Goal: Task Accomplishment & Management: Manage account settings

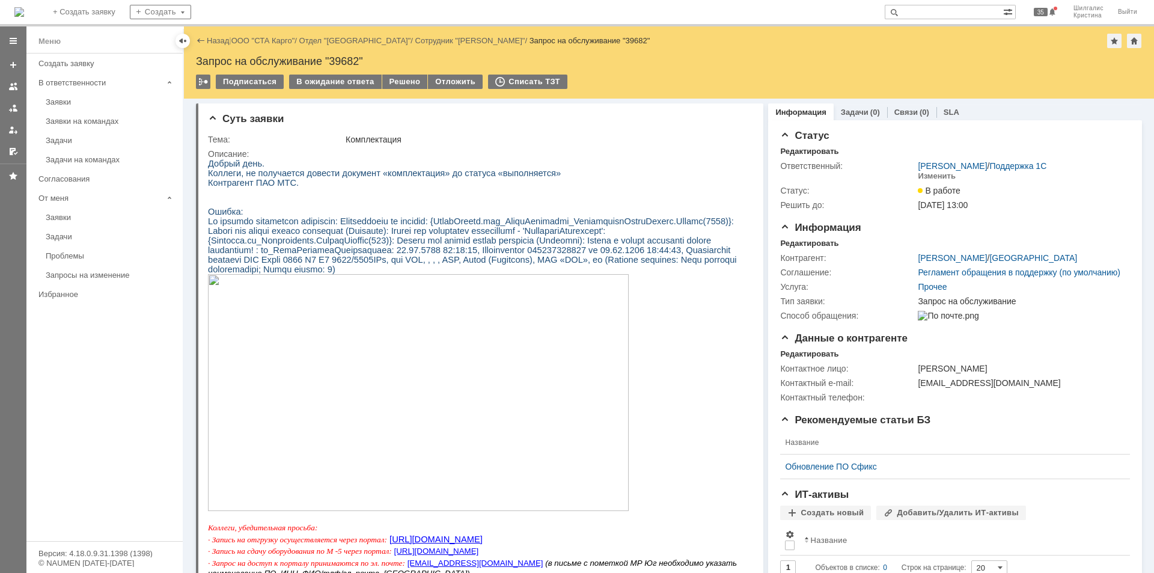
click at [254, 38] on link "ООО "СТА Карго"" at bounding box center [263, 40] width 64 height 9
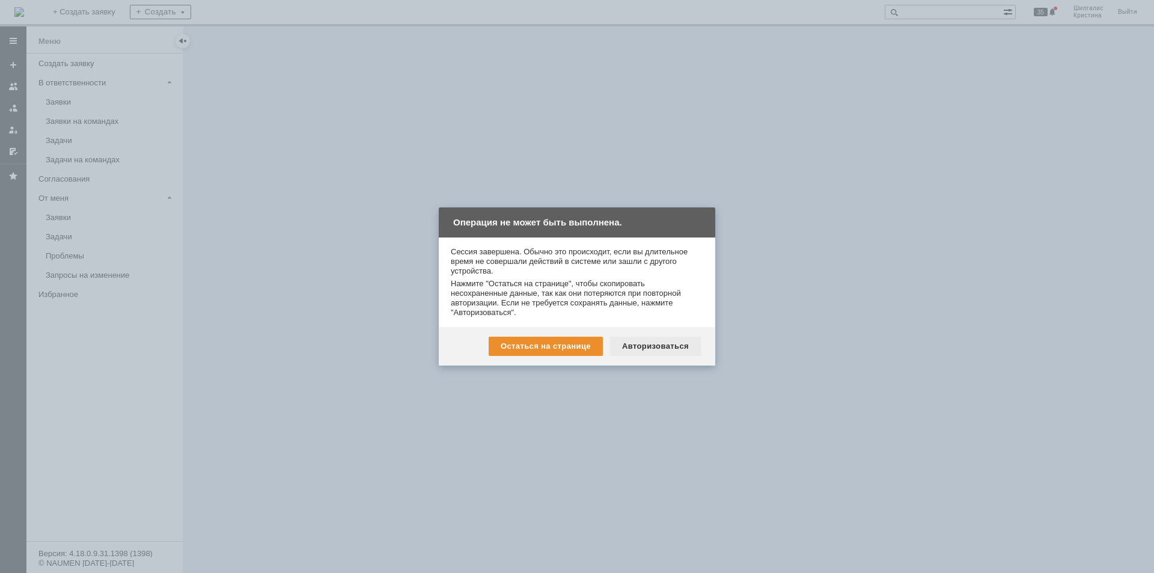
click at [675, 343] on div "Авторизоваться" at bounding box center [655, 346] width 91 height 19
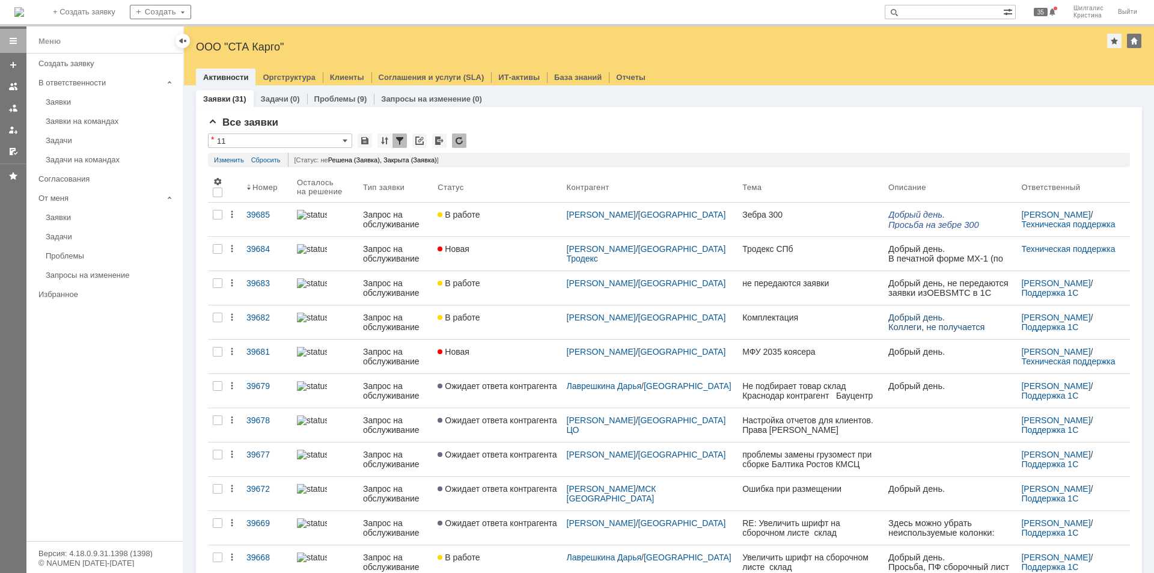
click at [951, 14] on input "text" at bounding box center [944, 12] width 118 height 14
type input "y"
type input "никулина"
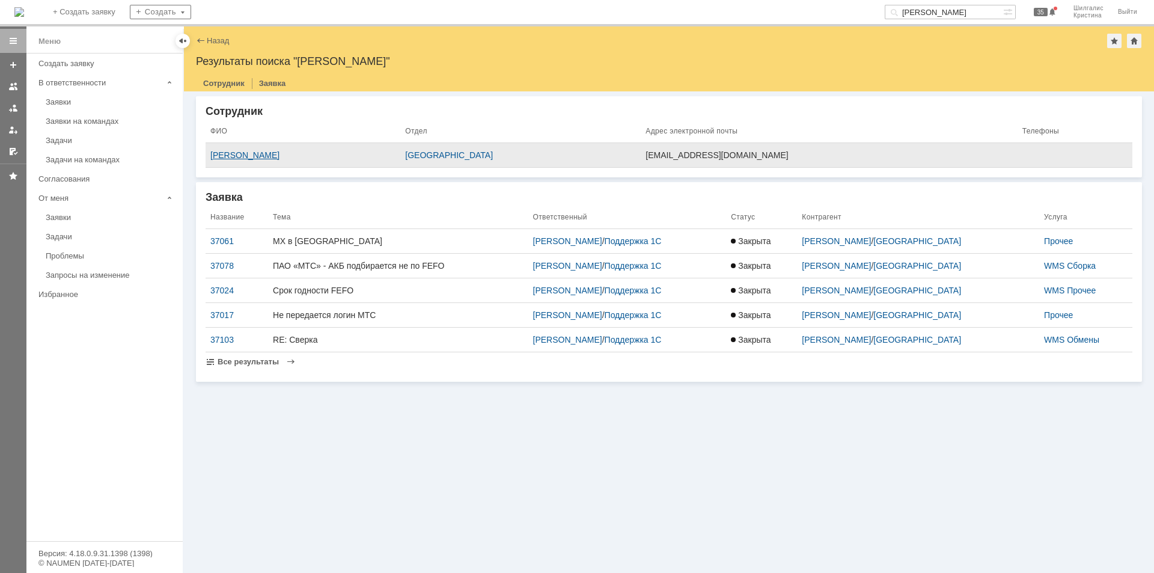
click at [329, 151] on div "[PERSON_NAME]" at bounding box center [302, 155] width 185 height 10
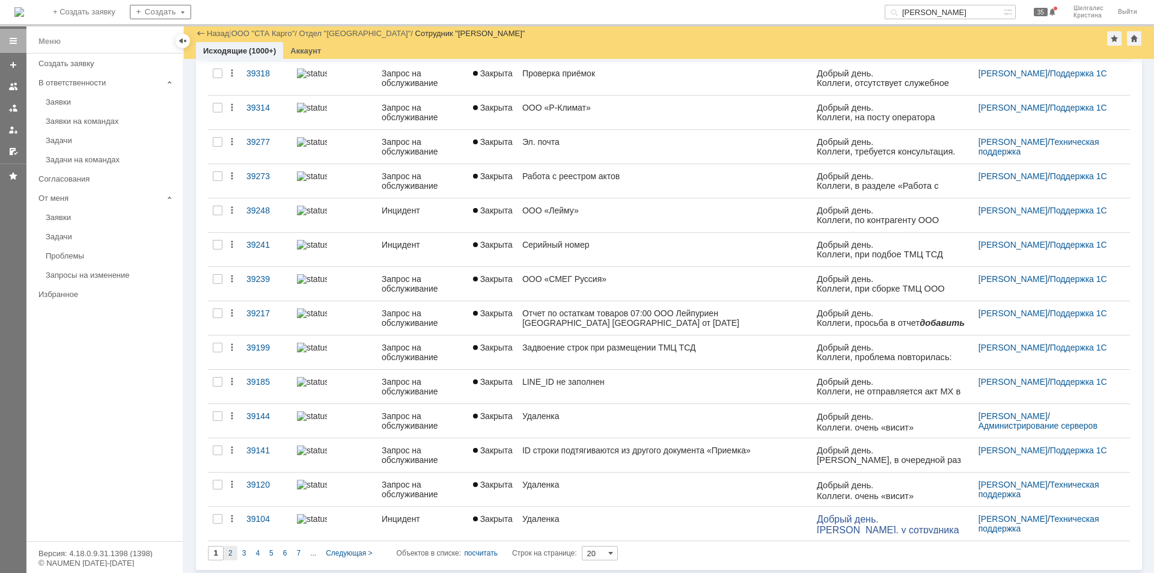
scroll to position [303, 0]
click at [231, 551] on span "2" at bounding box center [230, 551] width 4 height 8
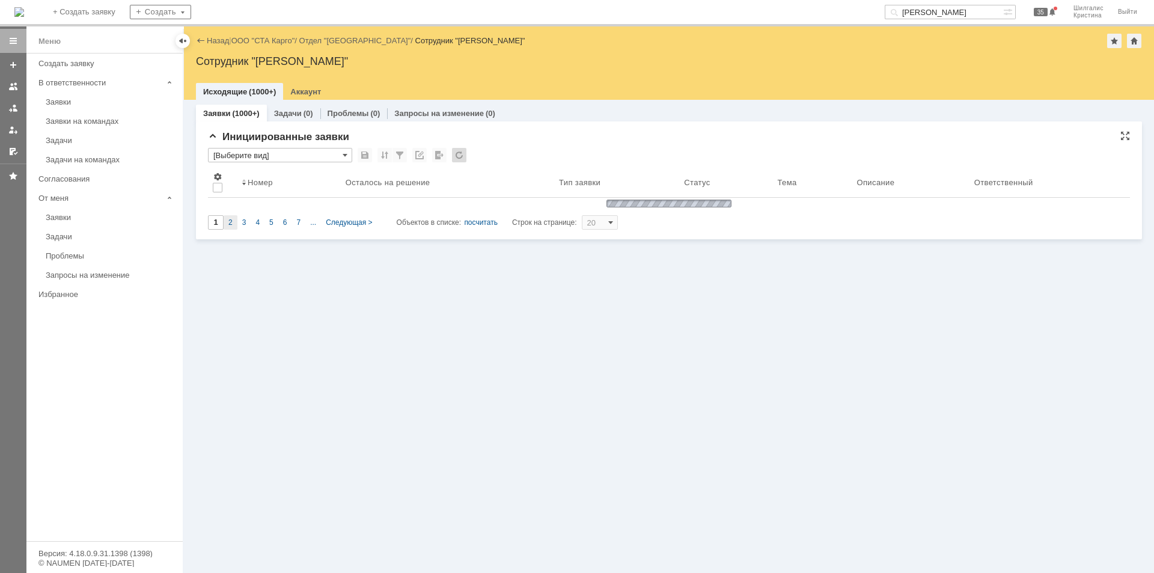
scroll to position [0, 0]
type input "2"
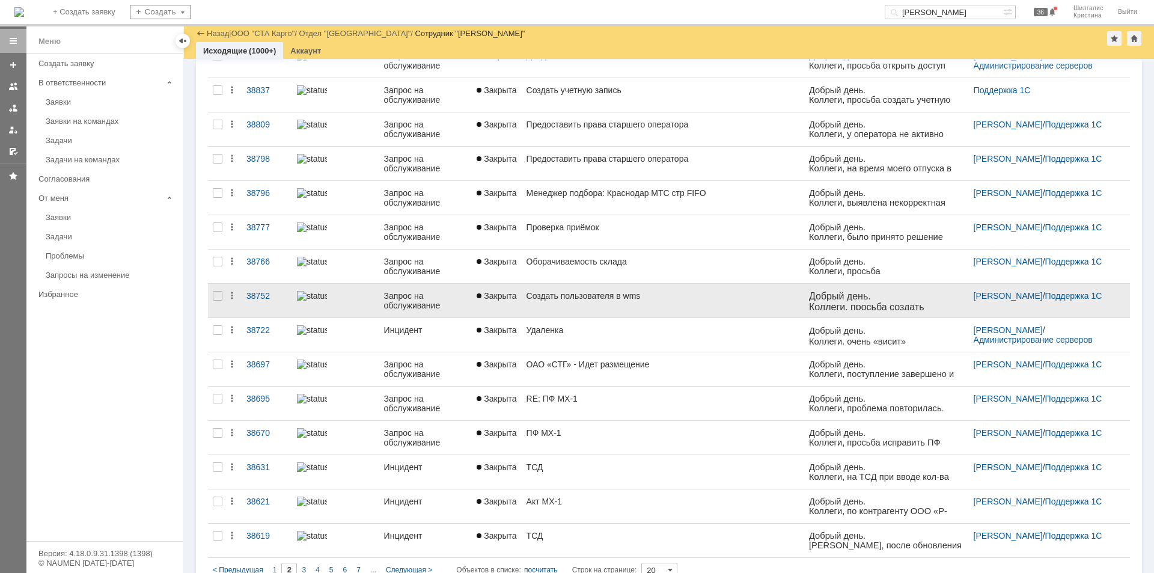
scroll to position [303, 0]
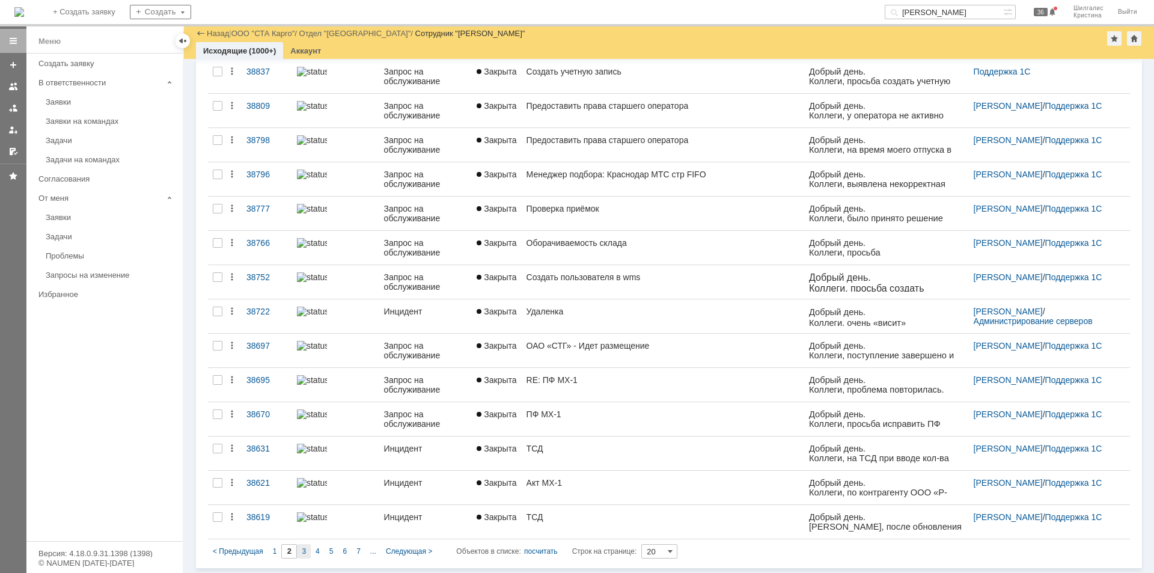
click at [300, 552] on div "3" at bounding box center [304, 551] width 14 height 14
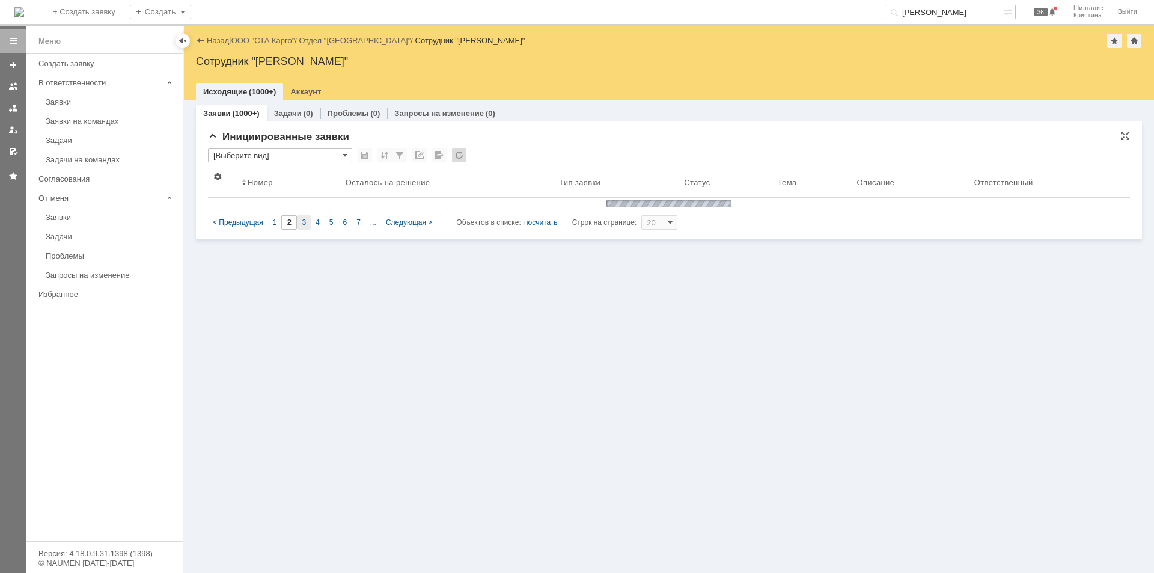
scroll to position [0, 0]
type input "3"
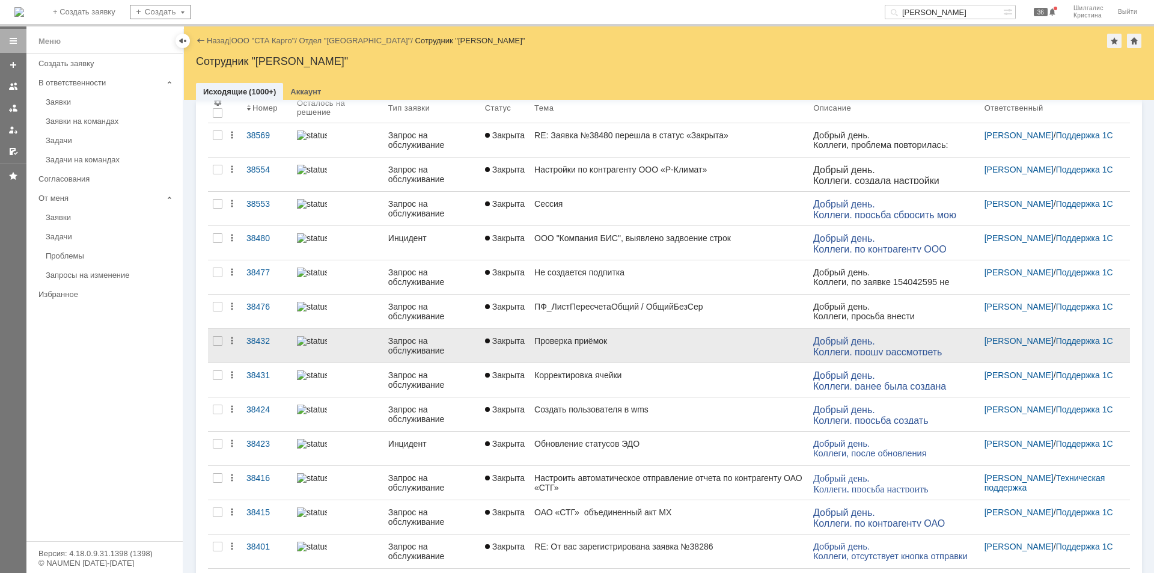
scroll to position [91, 0]
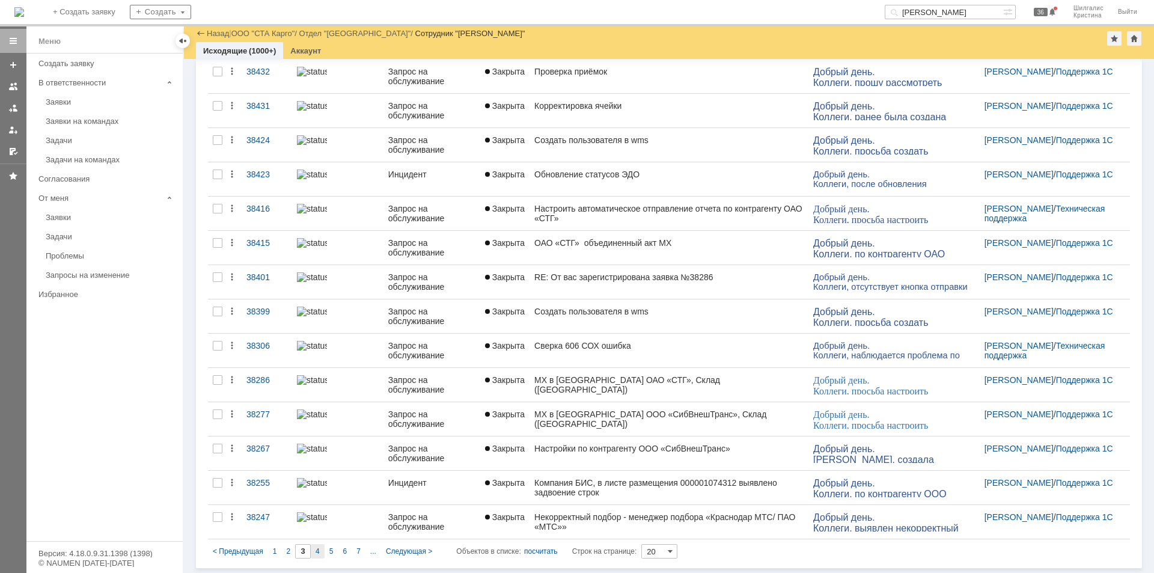
click at [316, 550] on span "4" at bounding box center [318, 551] width 4 height 8
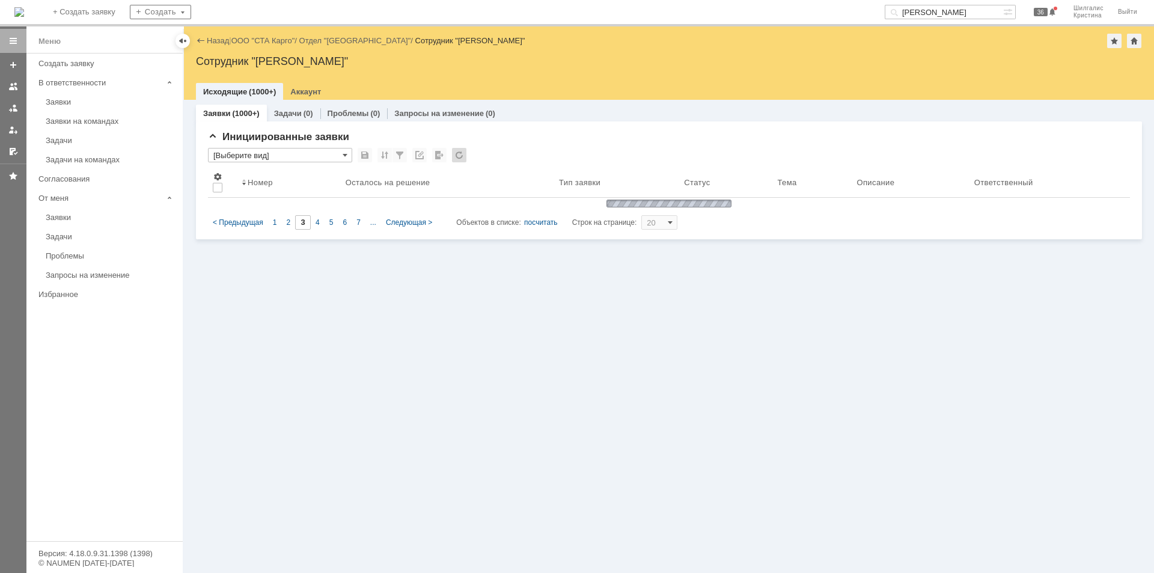
type input "4"
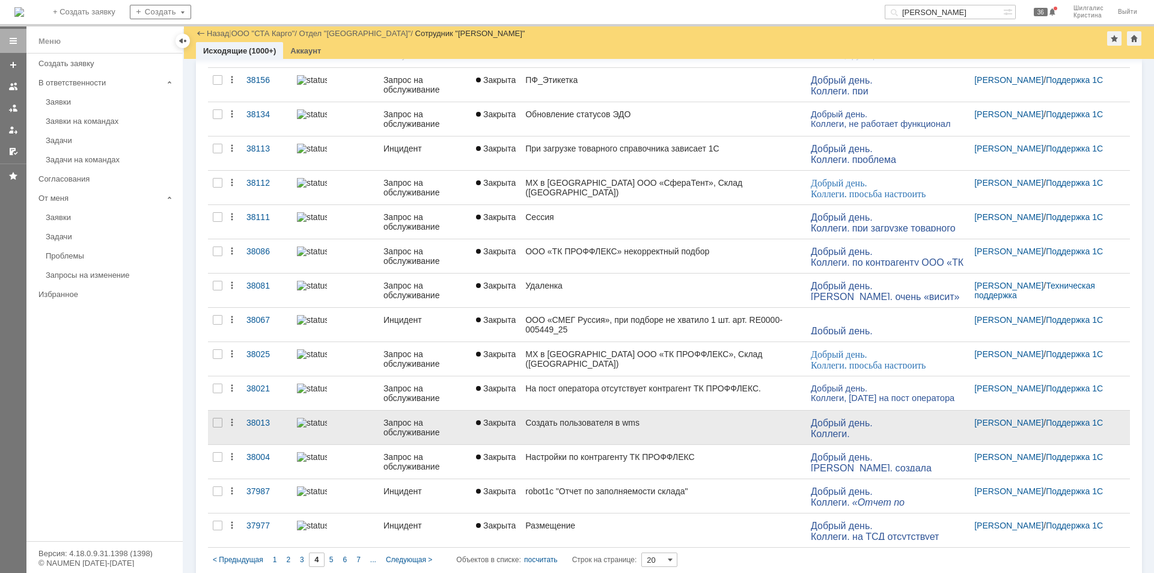
scroll to position [303, 0]
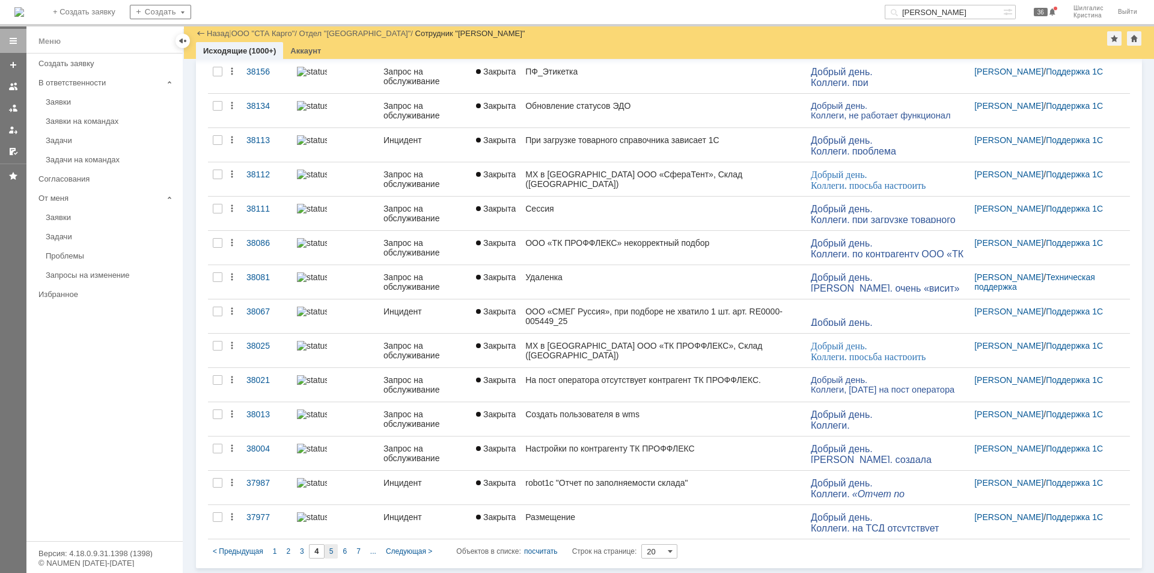
click at [326, 551] on div "5" at bounding box center [332, 551] width 14 height 14
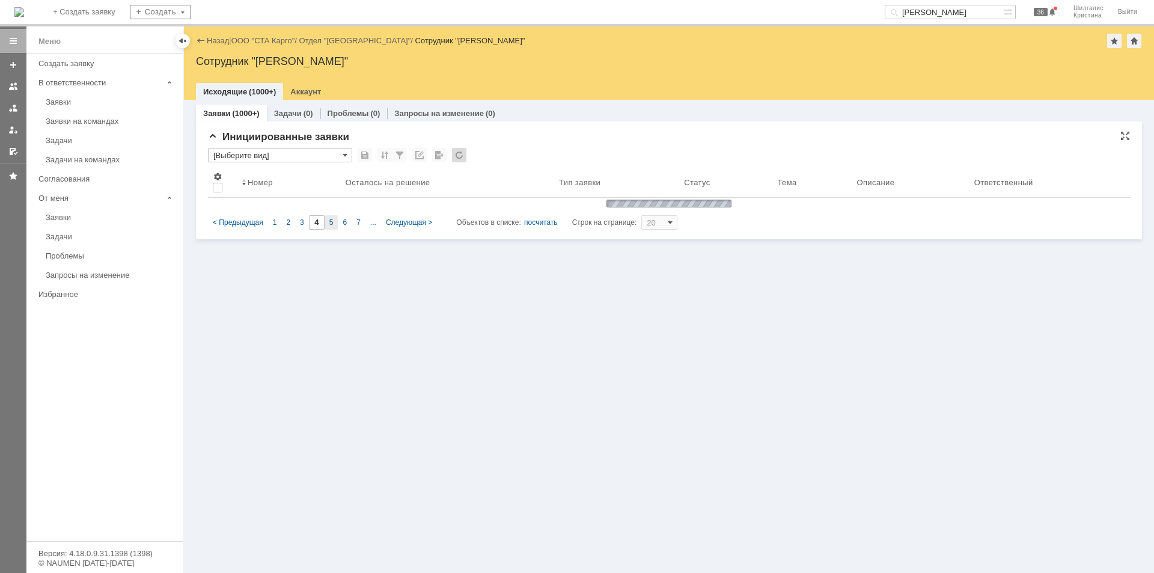
scroll to position [0, 0]
type input "5"
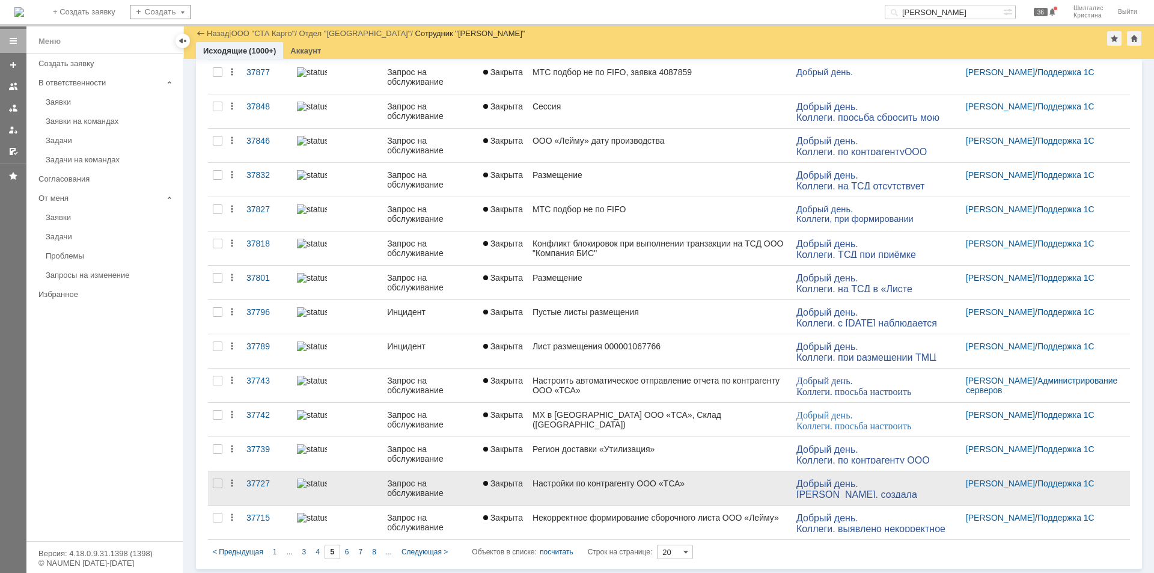
scroll to position [303, 0]
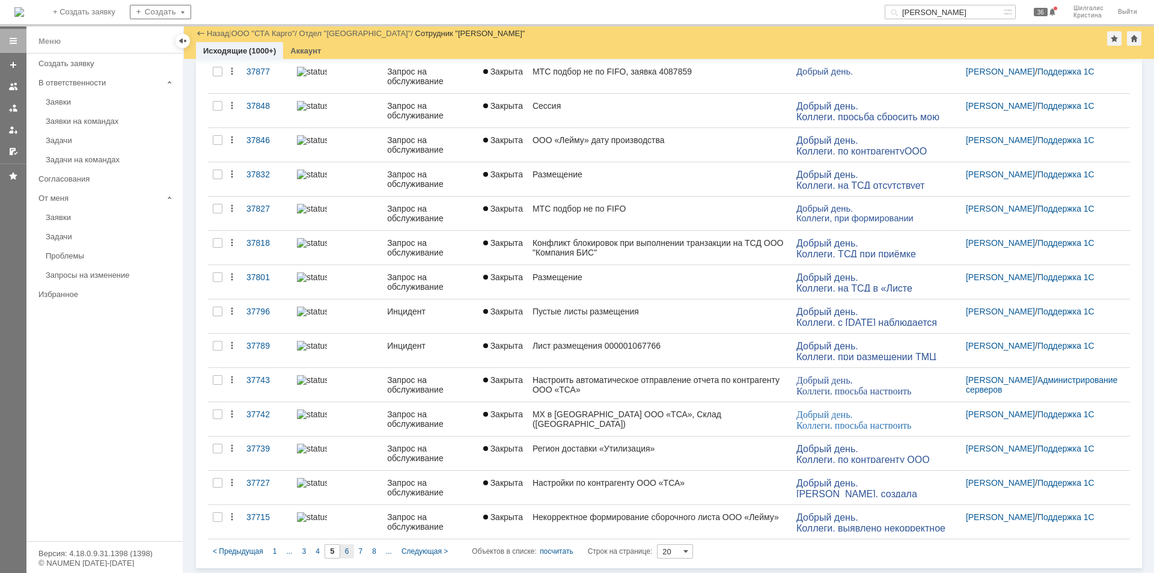
click at [345, 547] on span "6" at bounding box center [347, 551] width 4 height 8
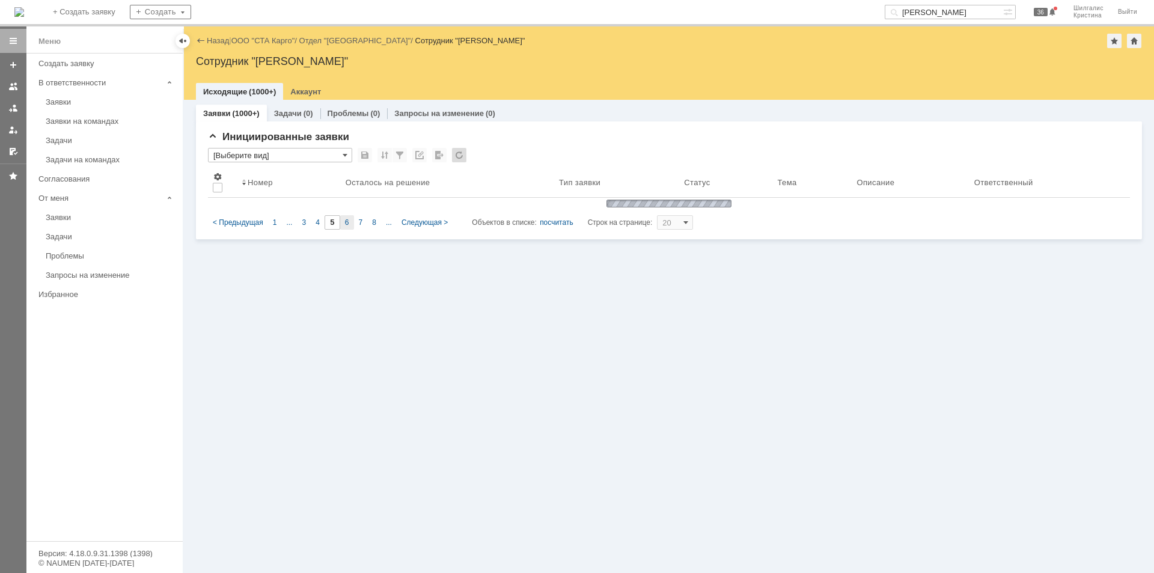
scroll to position [0, 0]
type input "6"
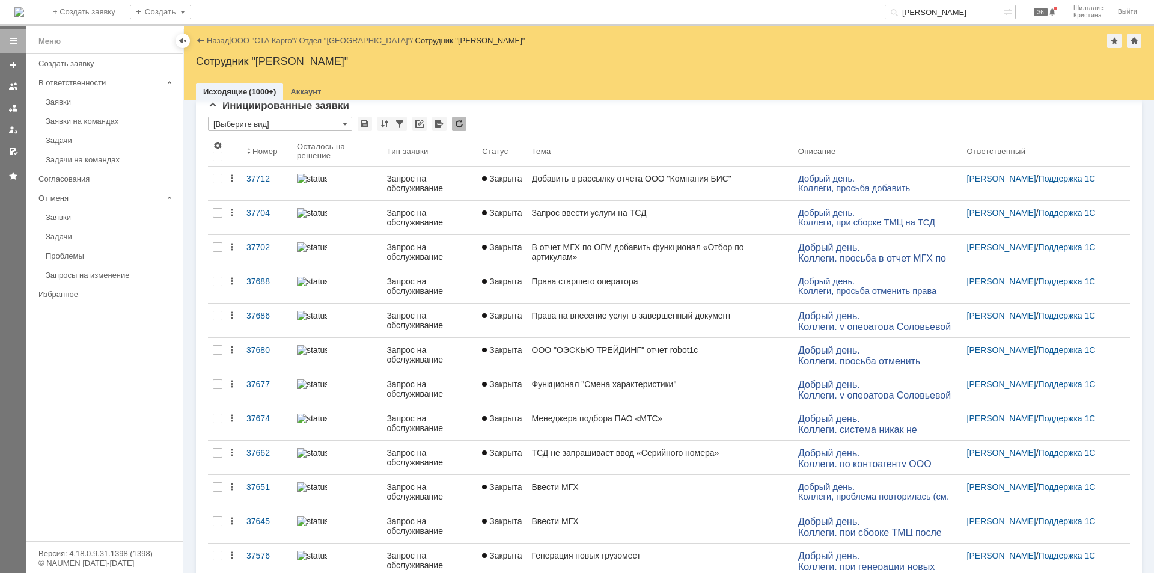
click at [266, 42] on link "ООО "СТА Карго"" at bounding box center [263, 40] width 64 height 9
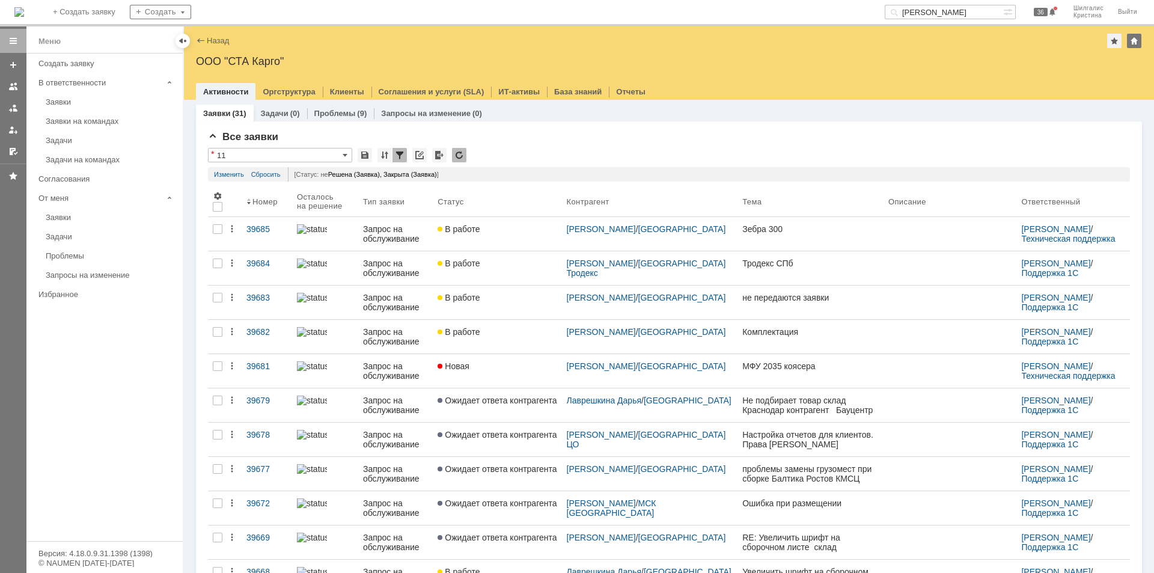
drag, startPoint x: 902, startPoint y: 8, endPoint x: 812, endPoint y: -1, distance: 90.6
click at [812, 0] on html "Идет загрузка, пожалуйста, подождите. На домашнюю + Создать заявку Создать нику…" at bounding box center [577, 286] width 1154 height 573
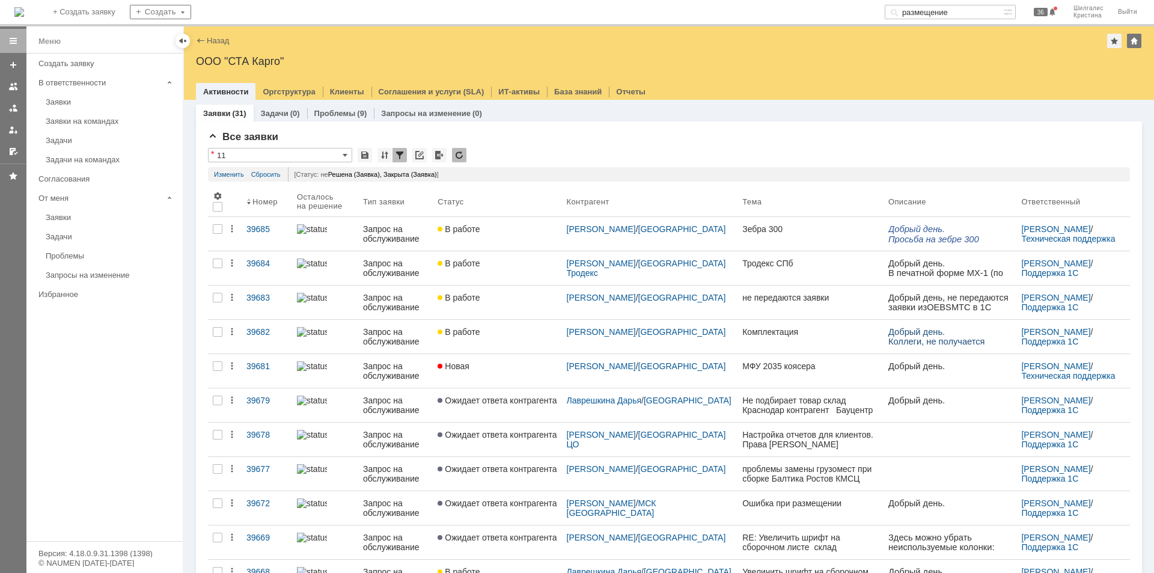
type input "размещение"
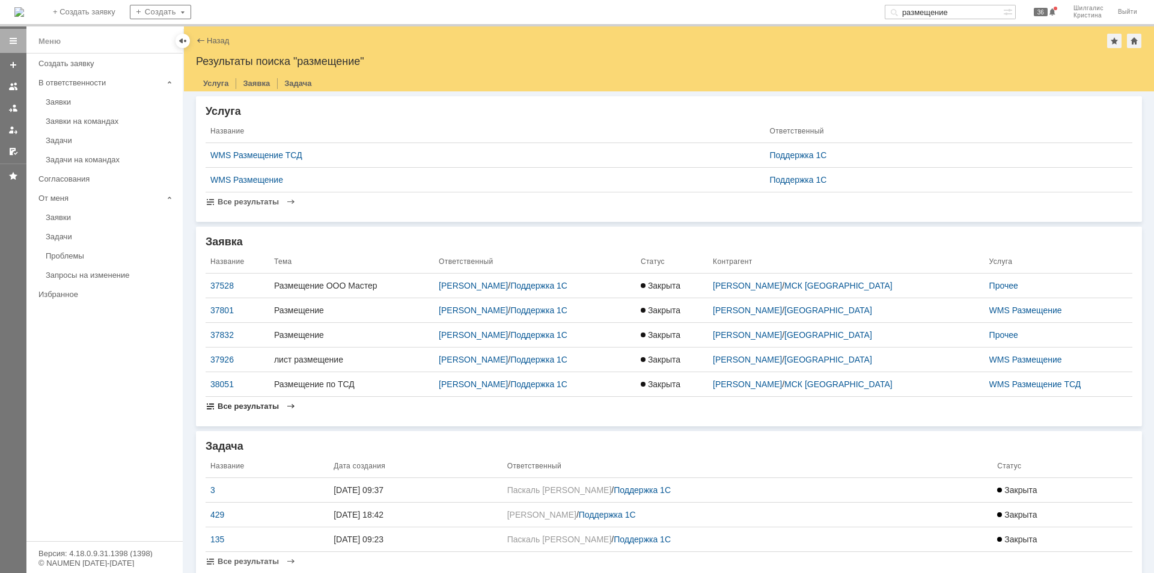
click at [241, 409] on span "Все результаты" at bounding box center [248, 405] width 61 height 9
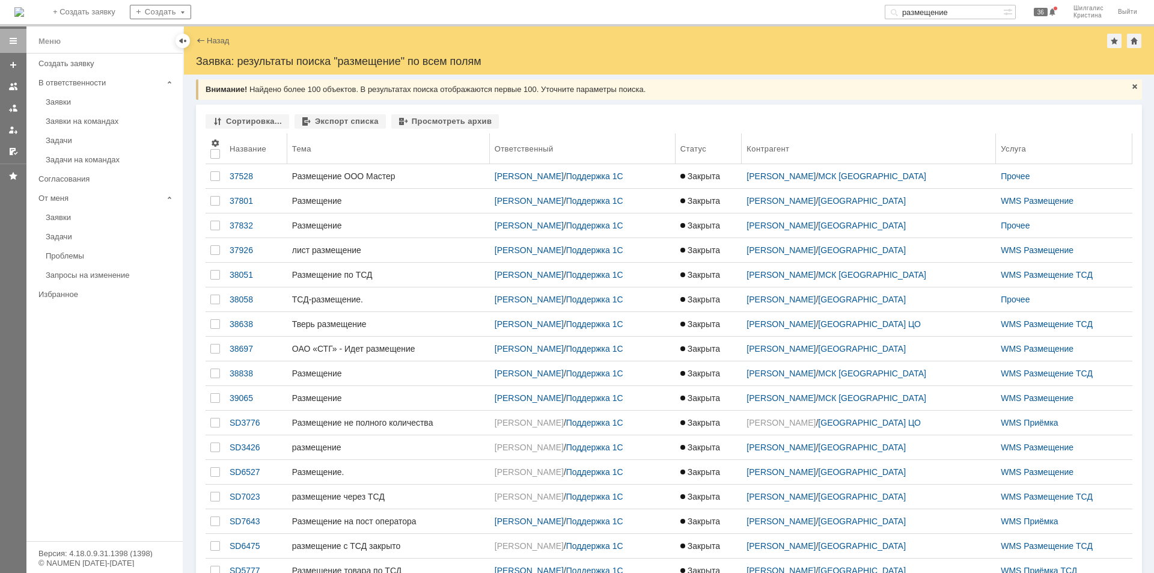
click at [246, 148] on div "Название" at bounding box center [248, 148] width 37 height 9
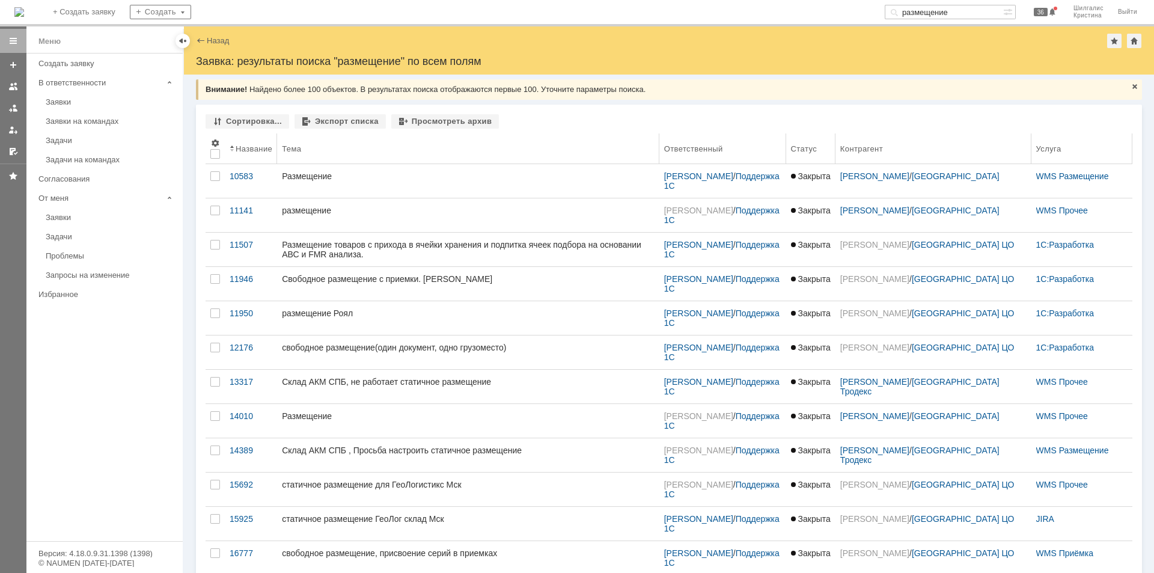
click at [244, 151] on div "Название" at bounding box center [254, 148] width 37 height 9
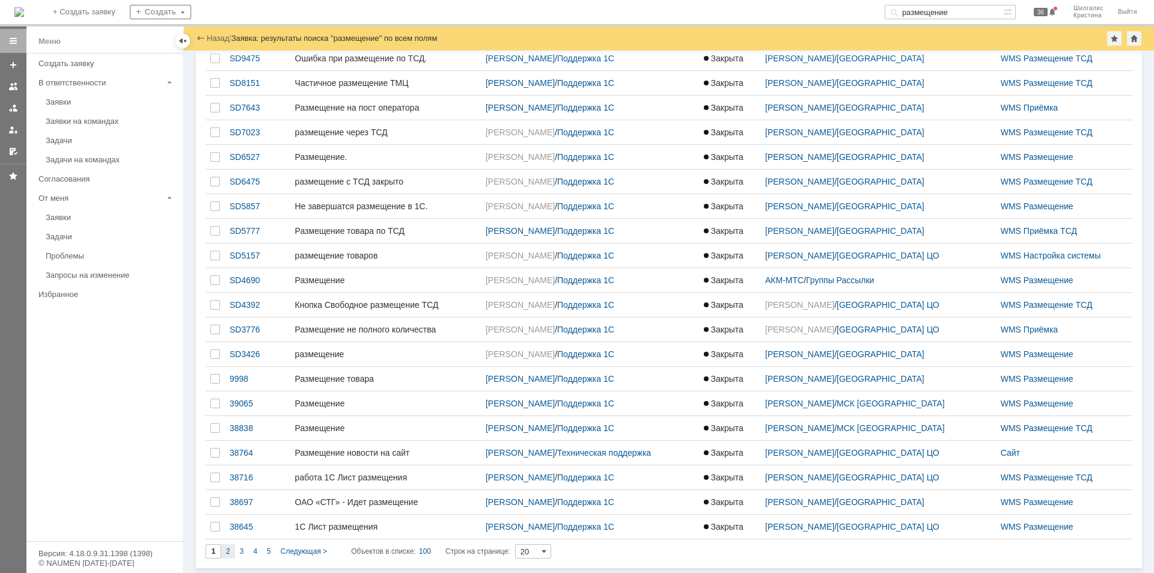
click at [227, 550] on span "2" at bounding box center [228, 551] width 4 height 8
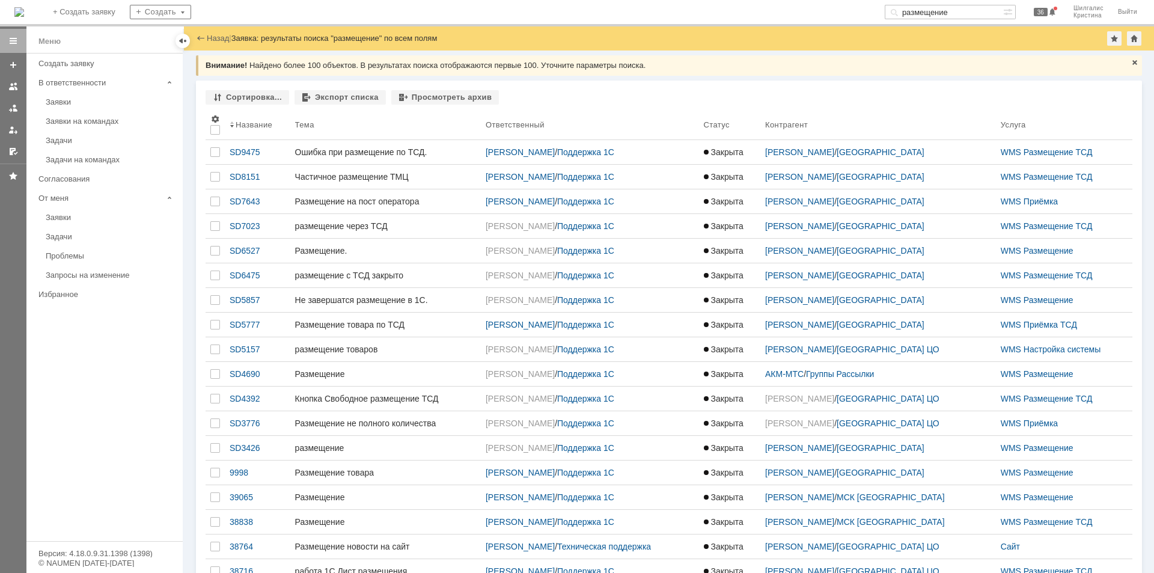
type input "2"
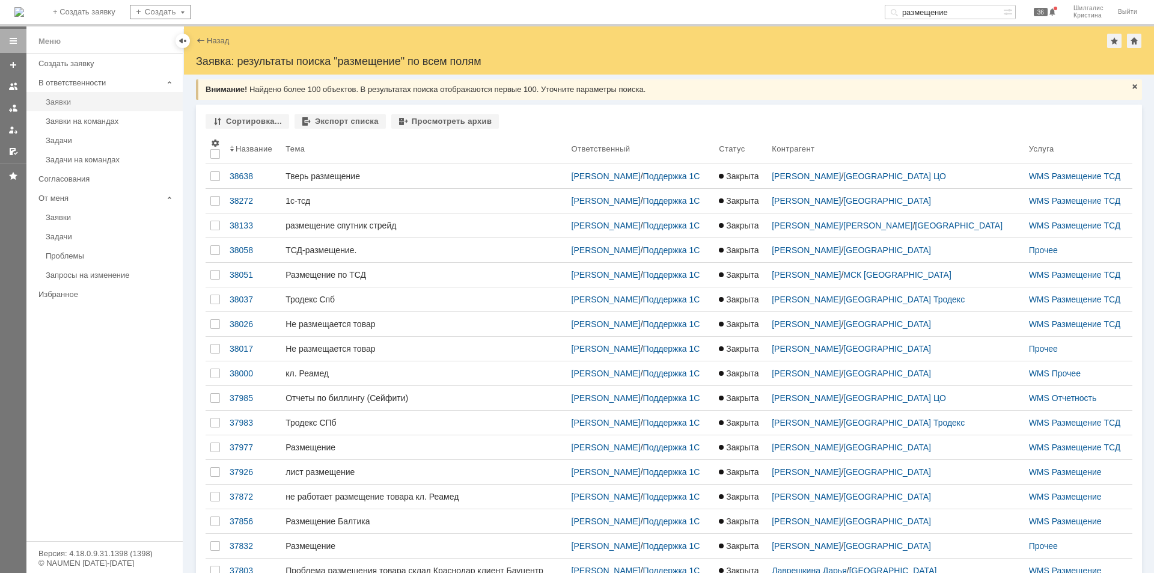
click at [81, 96] on link "Заявки" at bounding box center [110, 102] width 139 height 19
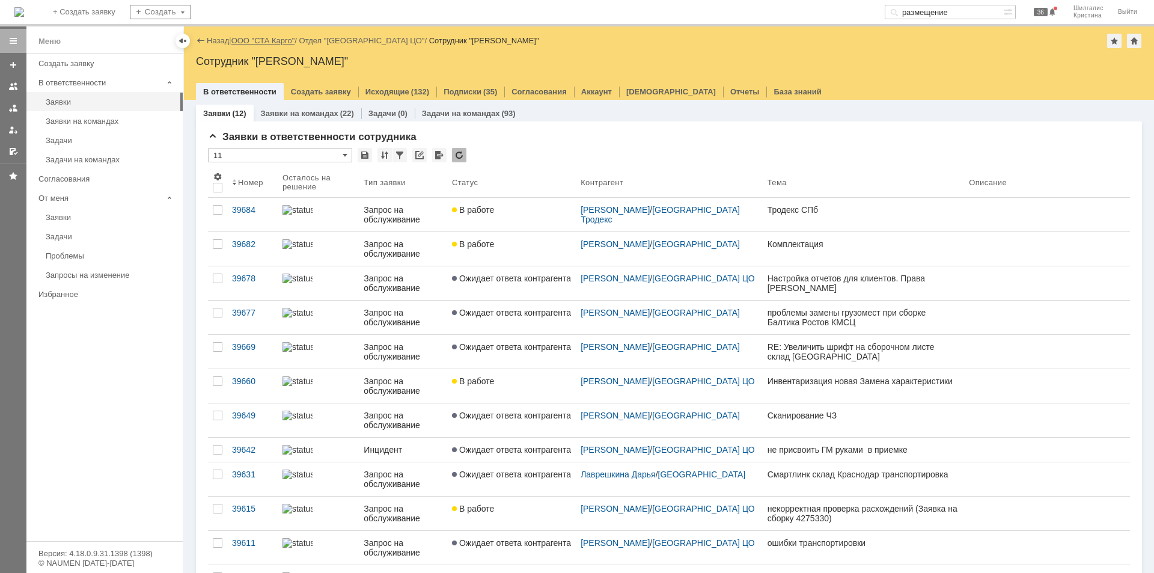
click at [275, 42] on link "ООО "СТА Карго"" at bounding box center [263, 40] width 64 height 9
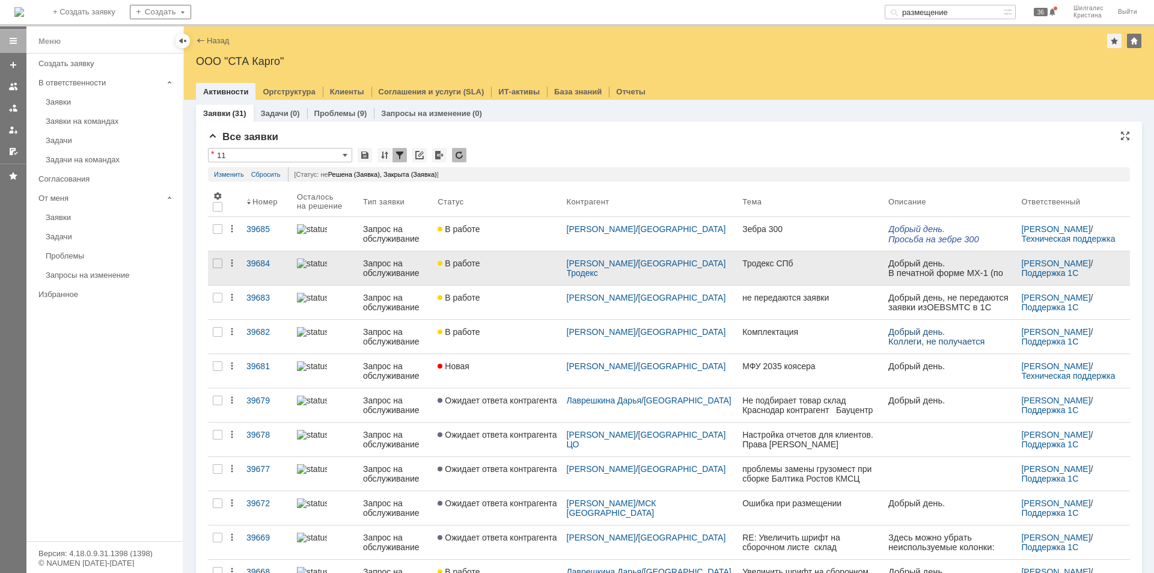
click at [498, 263] on div "В работе" at bounding box center [497, 263] width 119 height 10
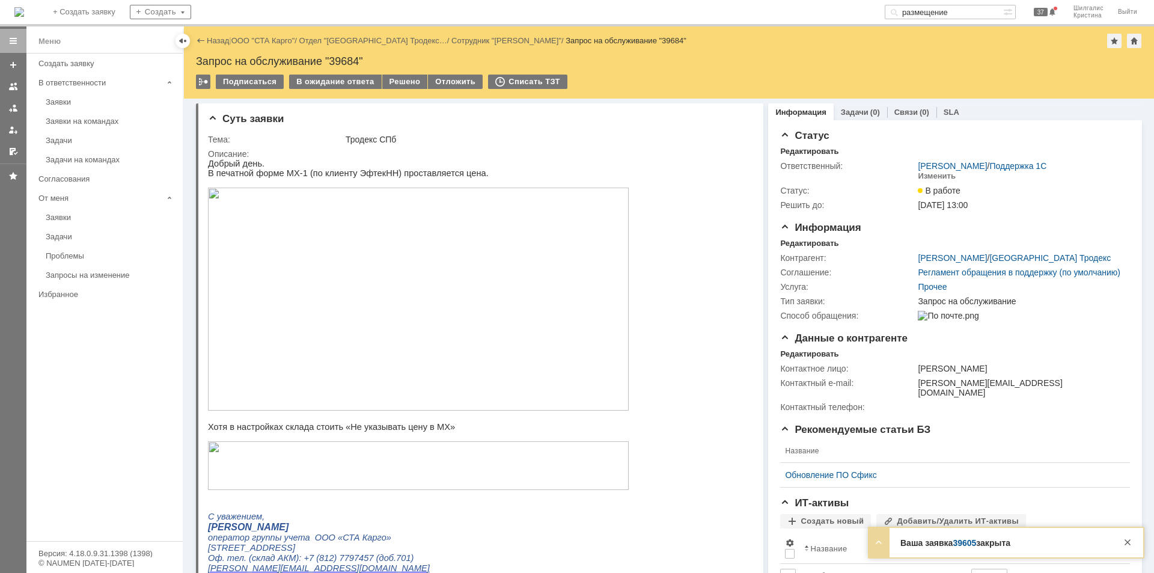
drag, startPoint x: 87, startPoint y: 103, endPoint x: 107, endPoint y: 109, distance: 20.9
click at [87, 103] on div "Заявки" at bounding box center [111, 101] width 130 height 9
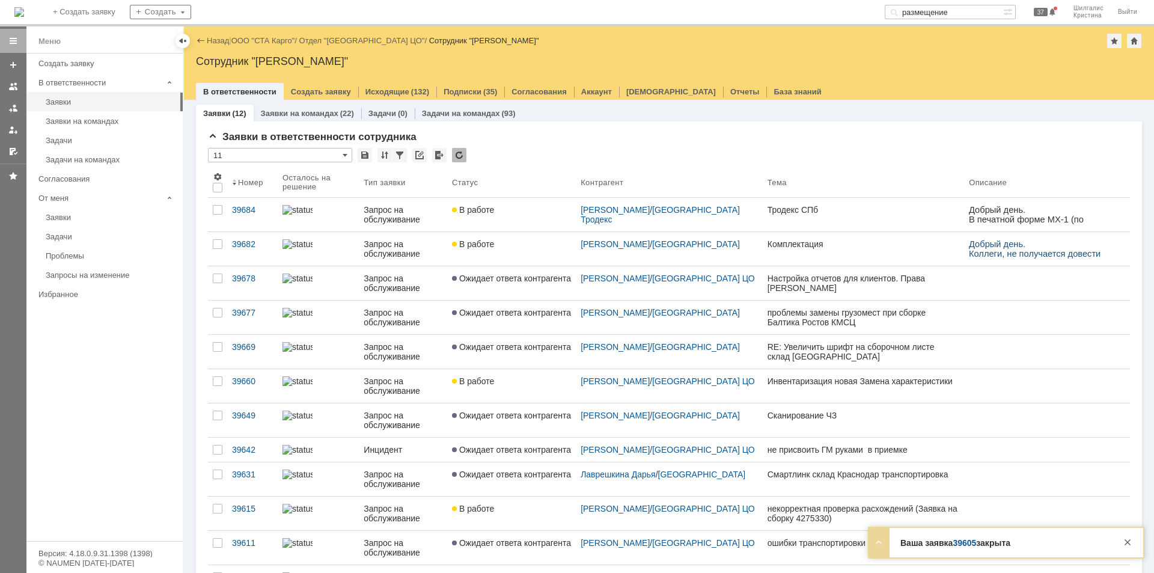
click at [524, 253] on link "В работе" at bounding box center [511, 249] width 129 height 34
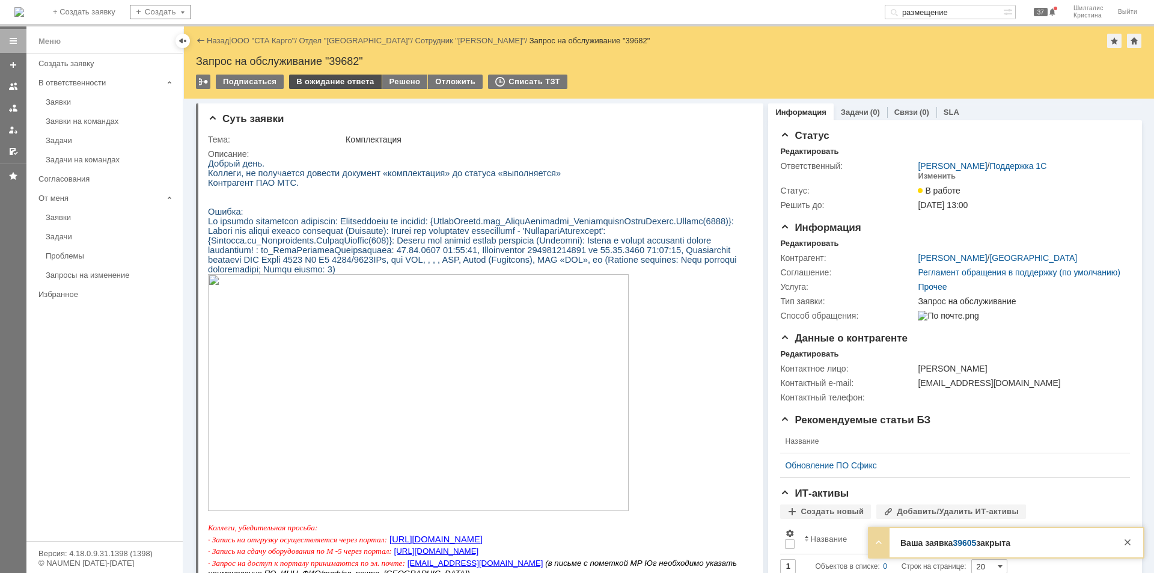
click at [322, 81] on div "В ожидание ответа" at bounding box center [335, 82] width 92 height 14
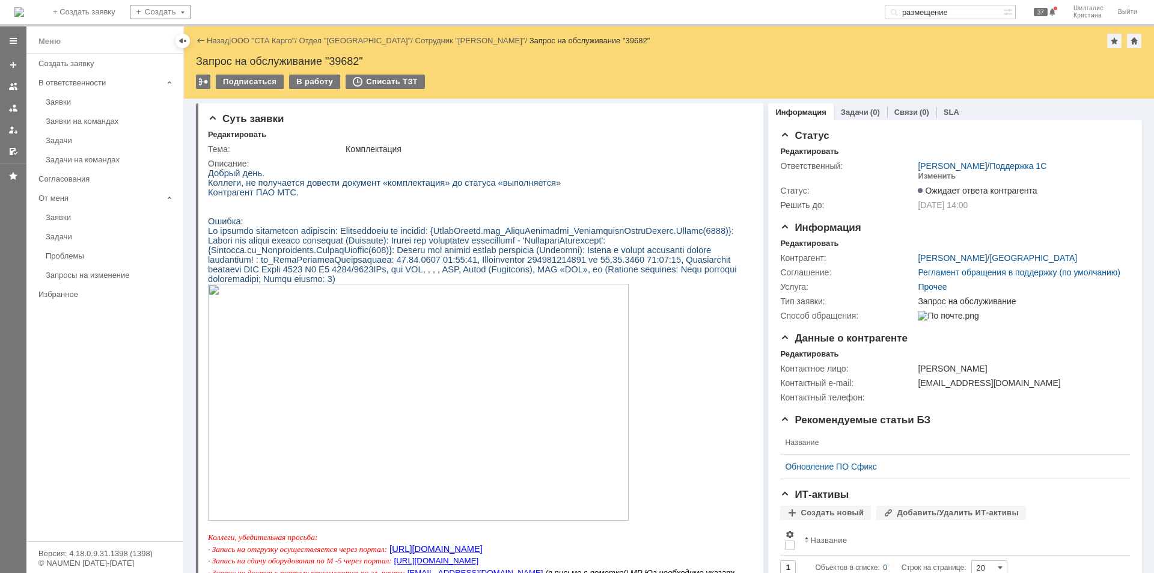
click at [87, 95] on link "Заявки" at bounding box center [110, 102] width 139 height 19
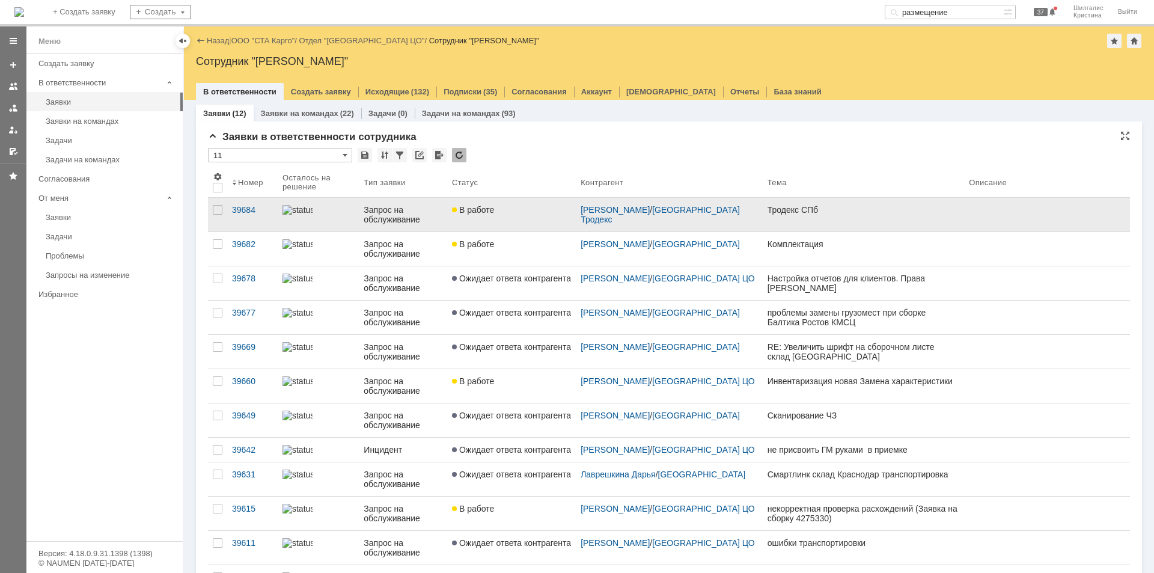
click at [543, 218] on link "В работе" at bounding box center [511, 215] width 129 height 34
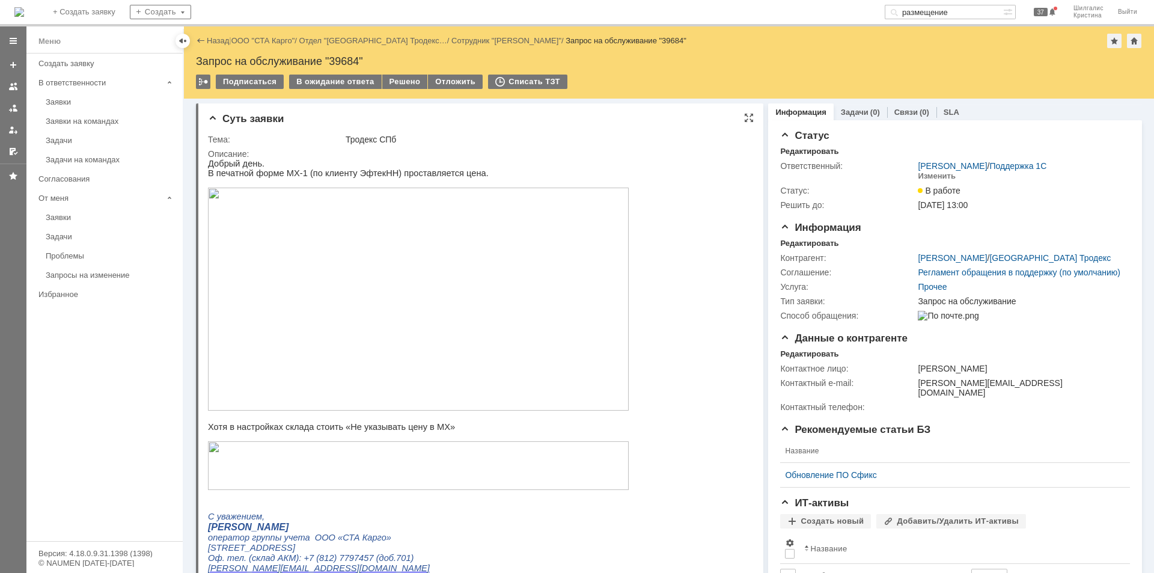
click at [341, 225] on img at bounding box center [418, 299] width 421 height 223
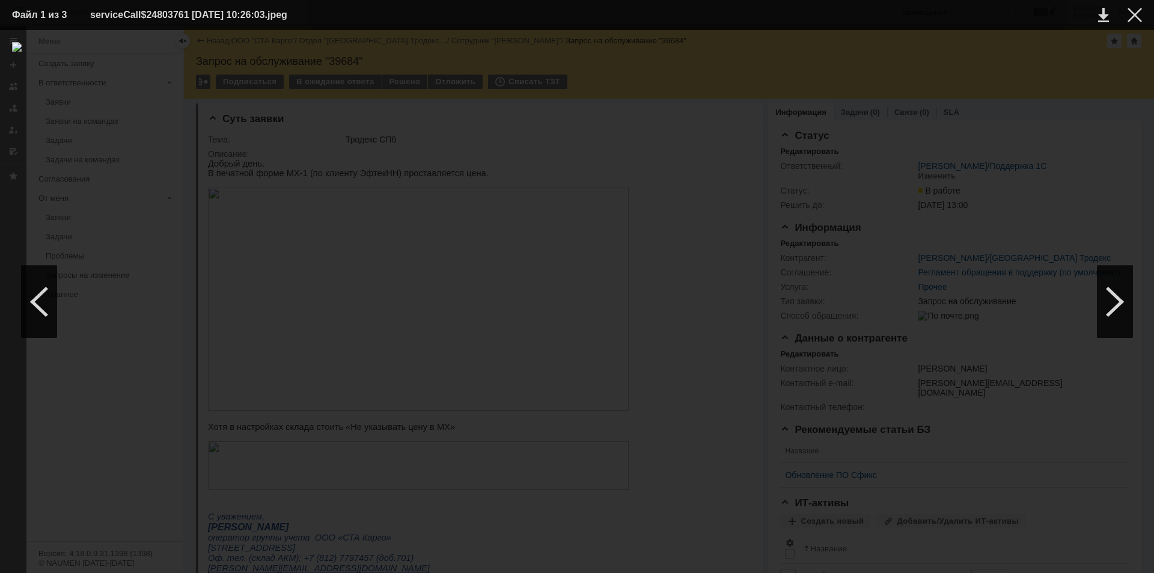
drag, startPoint x: 985, startPoint y: 186, endPoint x: 974, endPoint y: 183, distance: 11.2
click at [985, 185] on div at bounding box center [577, 301] width 1130 height 519
click at [1139, 19] on div at bounding box center [1134, 15] width 14 height 14
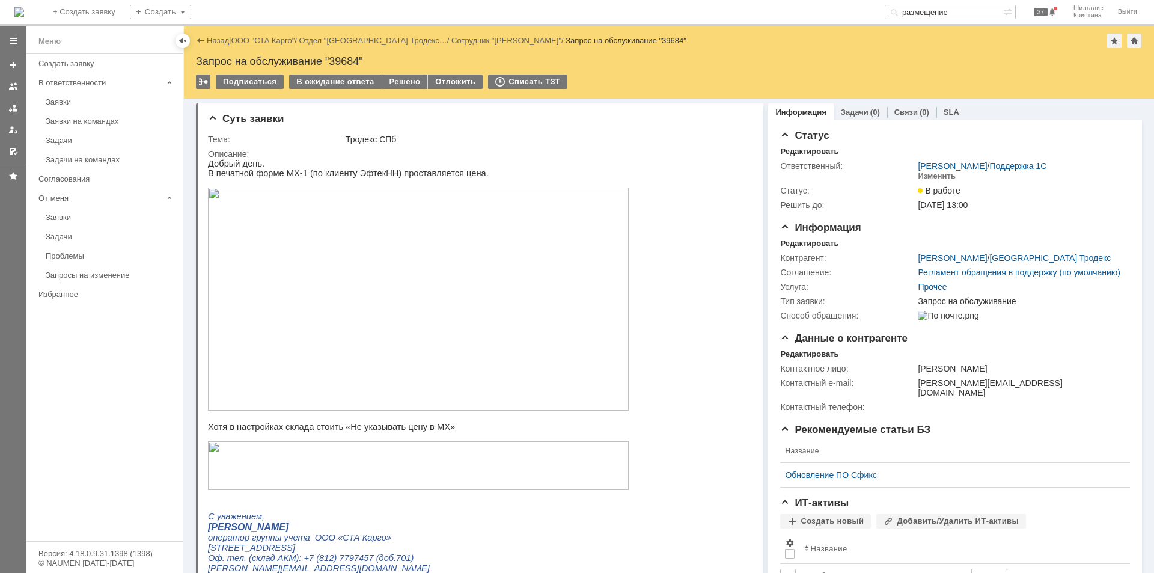
click at [266, 40] on link "ООО "СТА Карго"" at bounding box center [263, 40] width 64 height 9
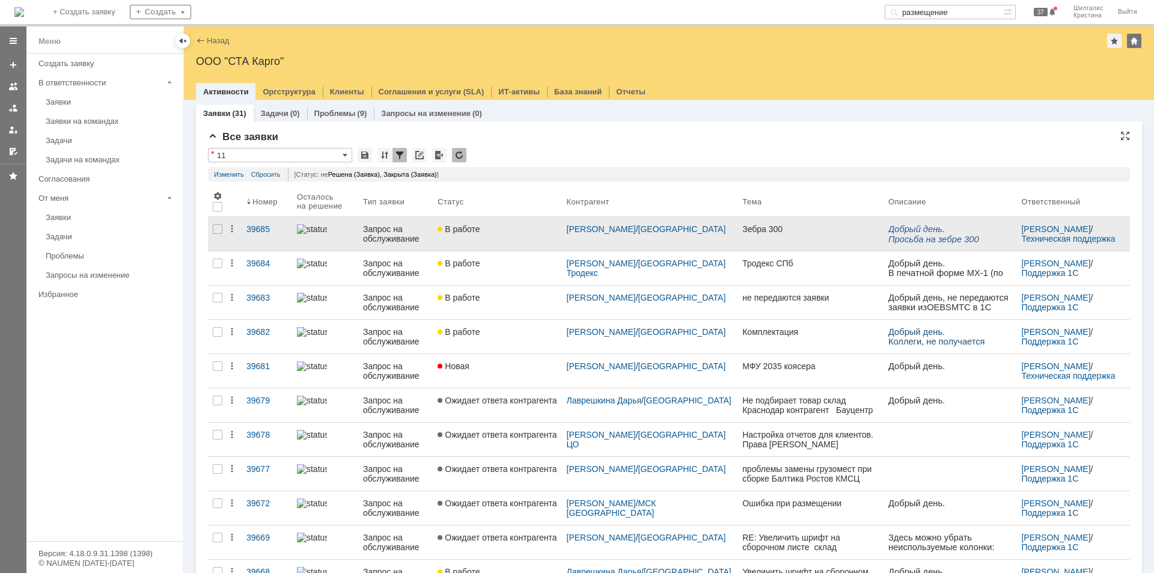
click at [539, 233] on div "В работе" at bounding box center [497, 229] width 119 height 10
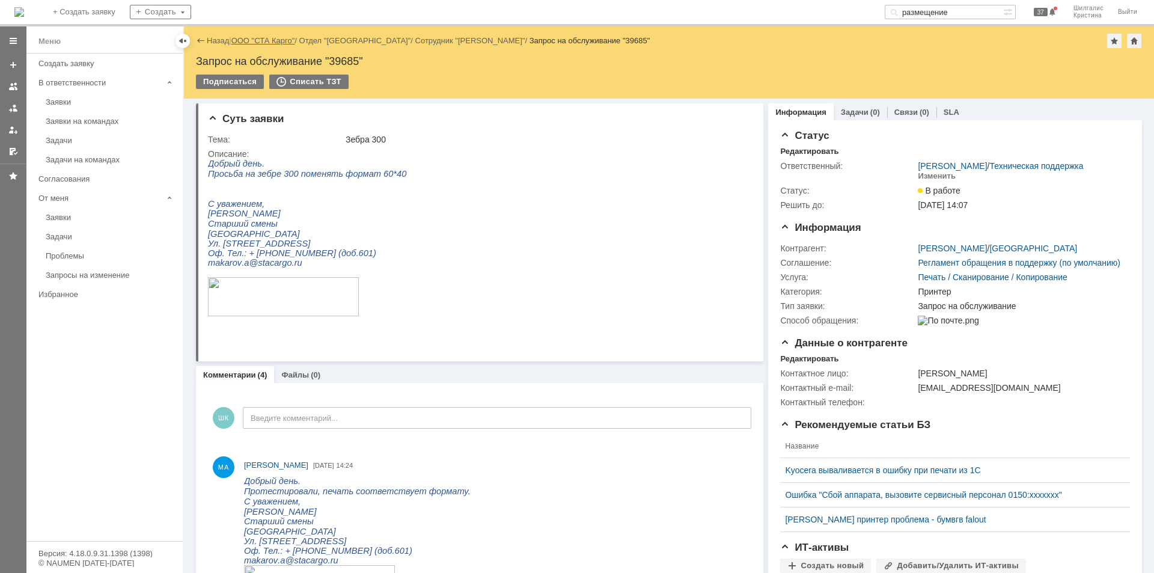
click at [264, 37] on link "ООО "СТА Карго"" at bounding box center [263, 40] width 64 height 9
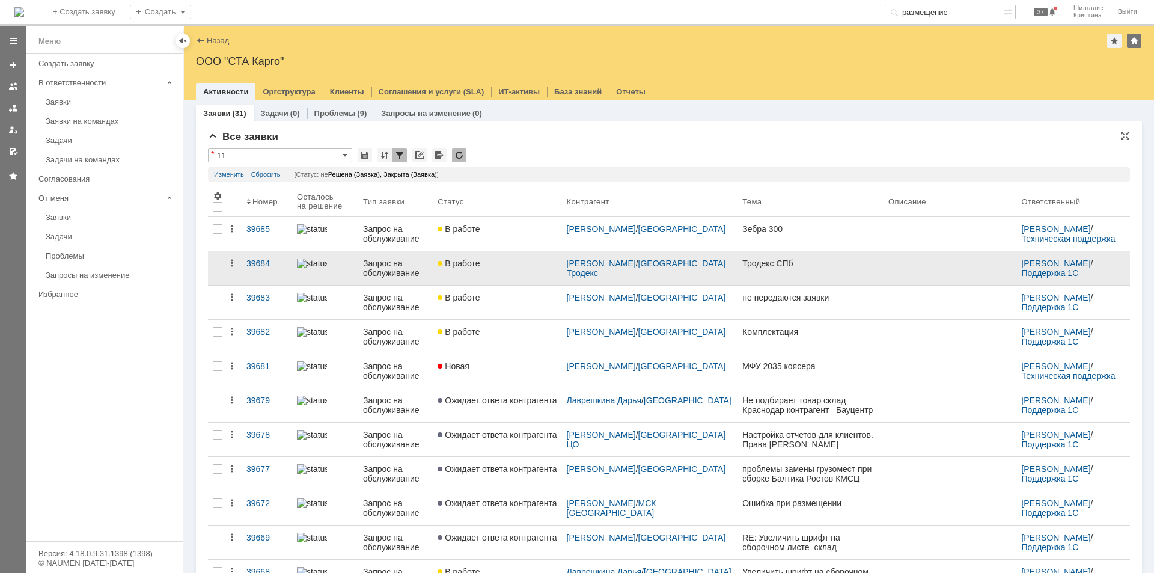
click at [505, 270] on link "В работе" at bounding box center [497, 268] width 129 height 34
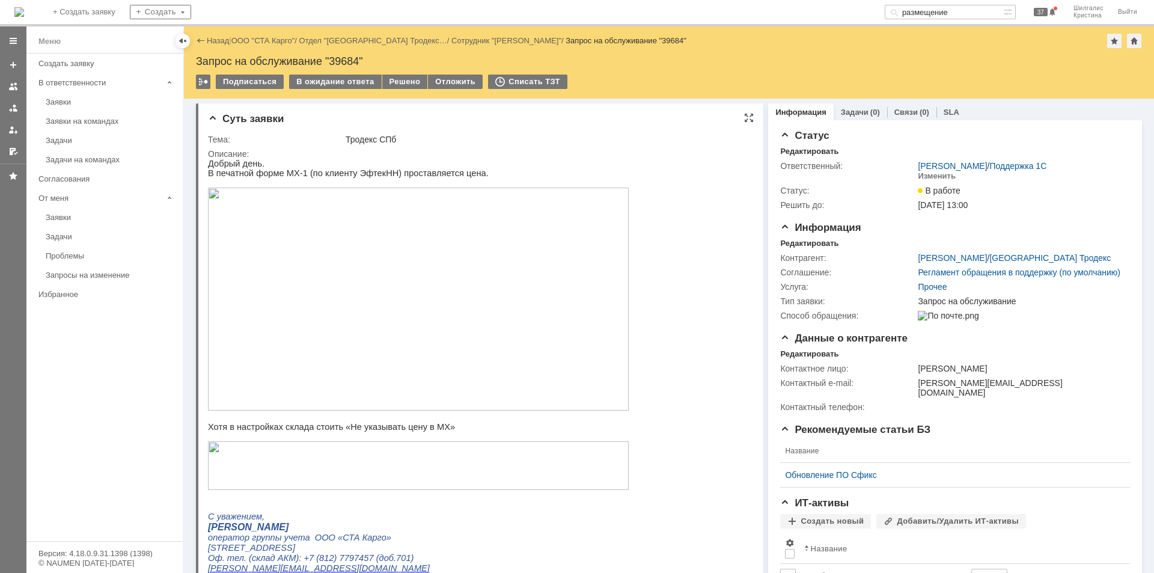
click at [666, 228] on html "Добрый день. В печатной форме МХ-1 (по клиенту ЭфтекНН) проставляется цена. Хот…" at bounding box center [475, 406] width 534 height 495
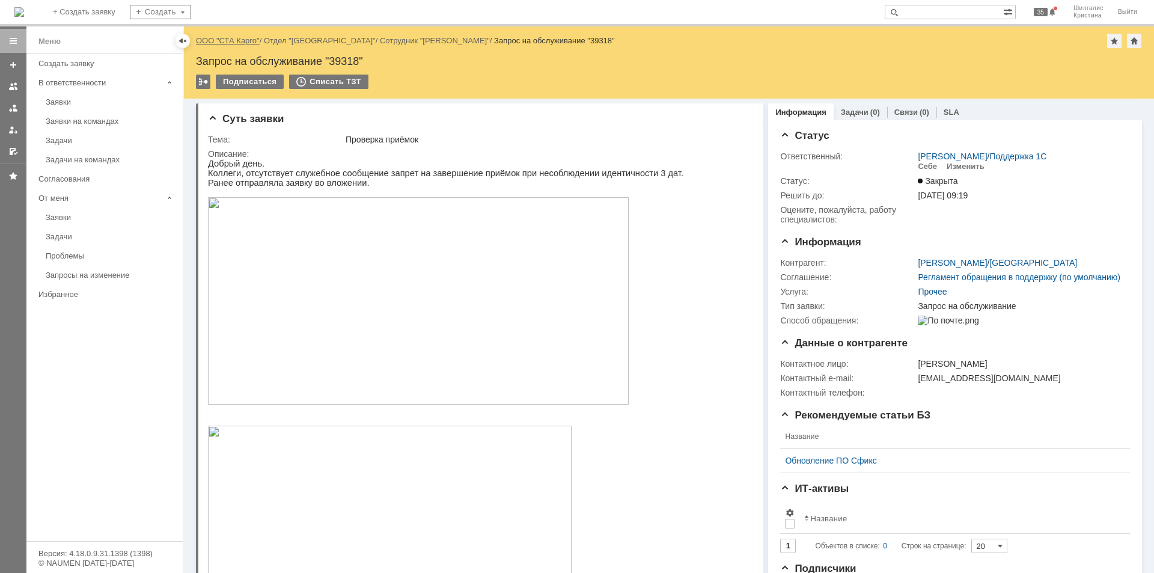
click at [240, 42] on link "ООО "СТА Карго"" at bounding box center [228, 40] width 64 height 9
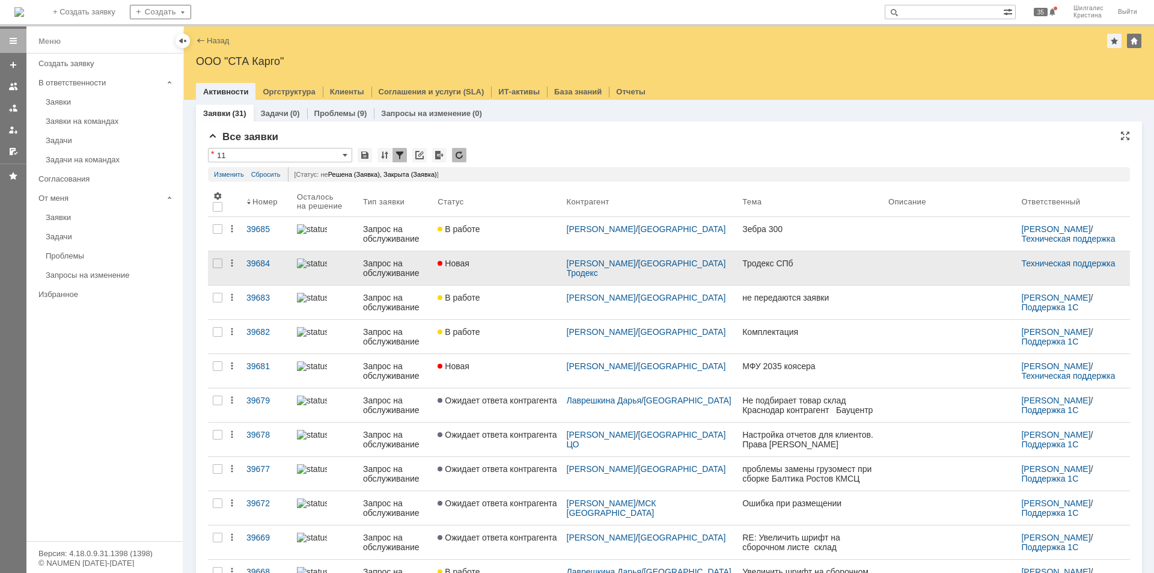
click at [521, 273] on link "Новая" at bounding box center [497, 268] width 129 height 34
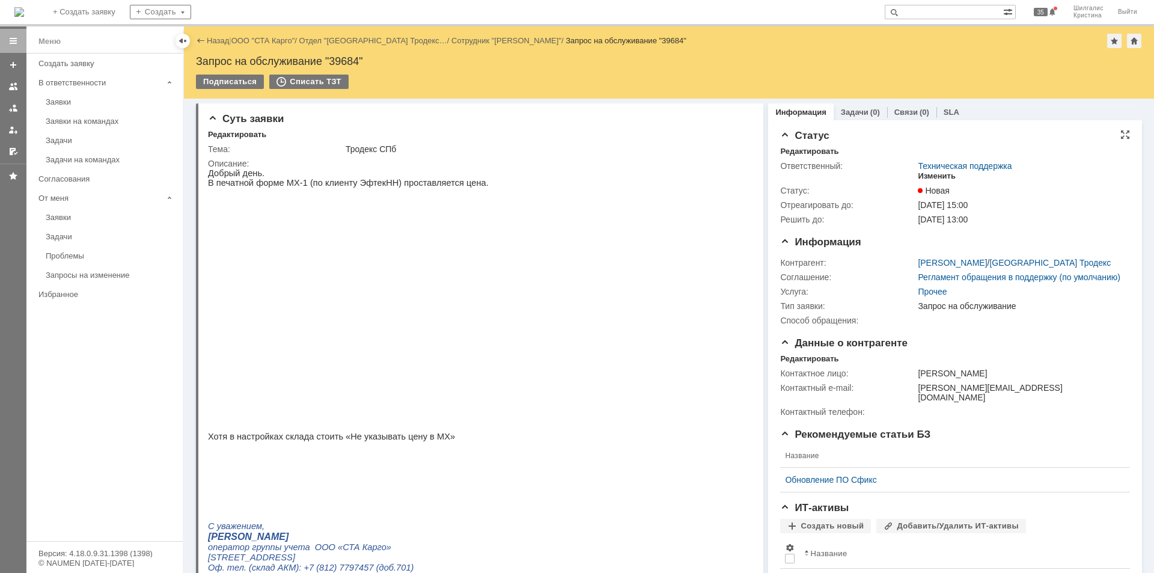
click at [925, 177] on div "Изменить" at bounding box center [937, 176] width 38 height 10
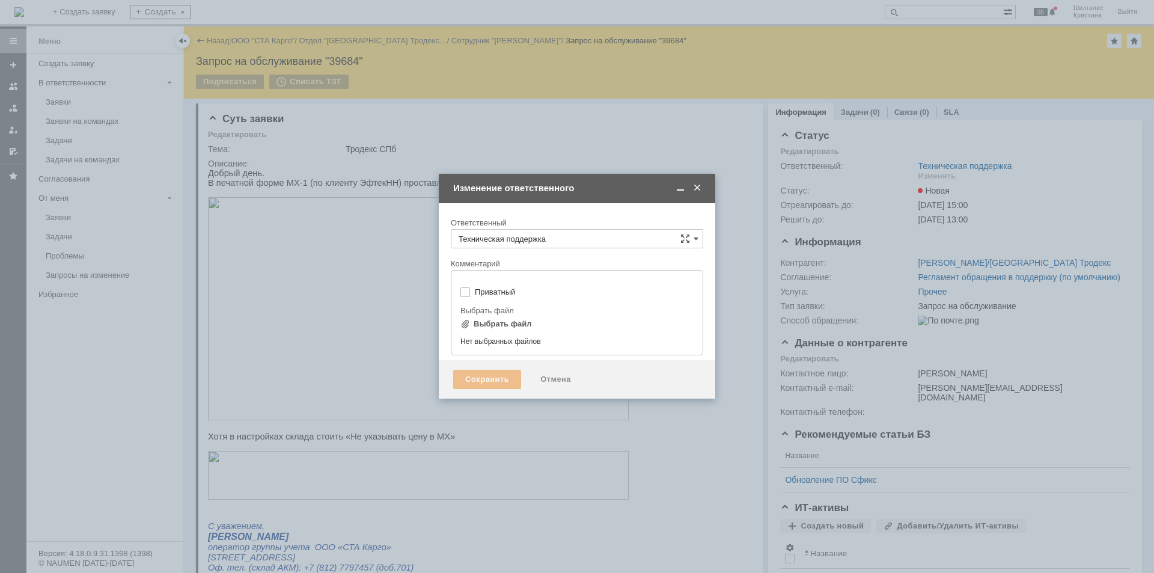
type input "[не указано]"
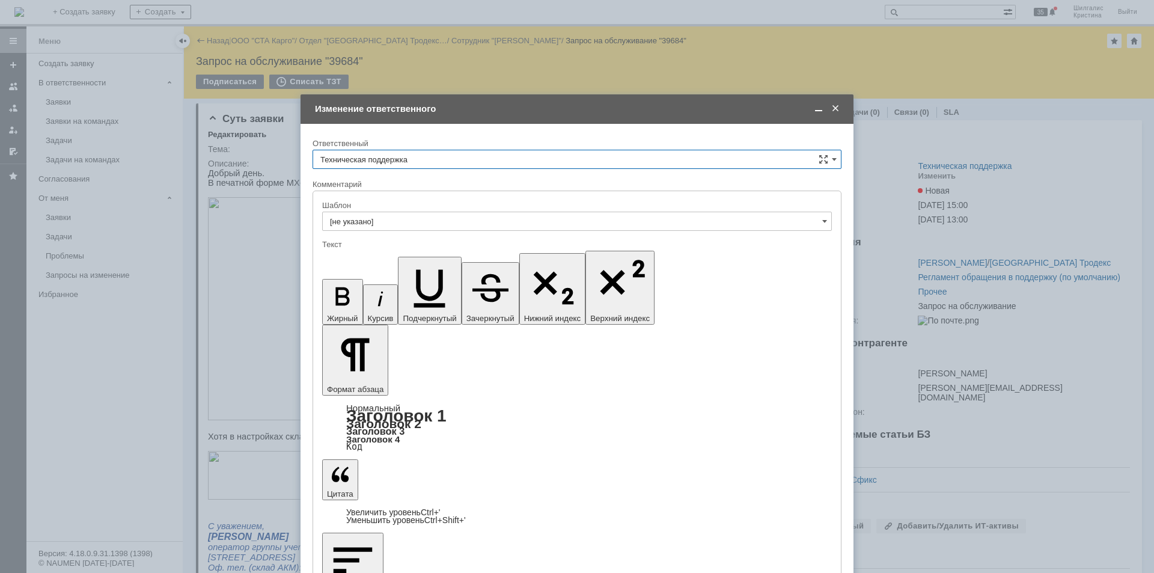
click at [415, 159] on input "Техническая поддержка" at bounding box center [577, 159] width 529 height 19
click at [379, 226] on div "Шилгалис Кристина" at bounding box center [577, 221] width 528 height 19
type input "Шилгалис Кристина"
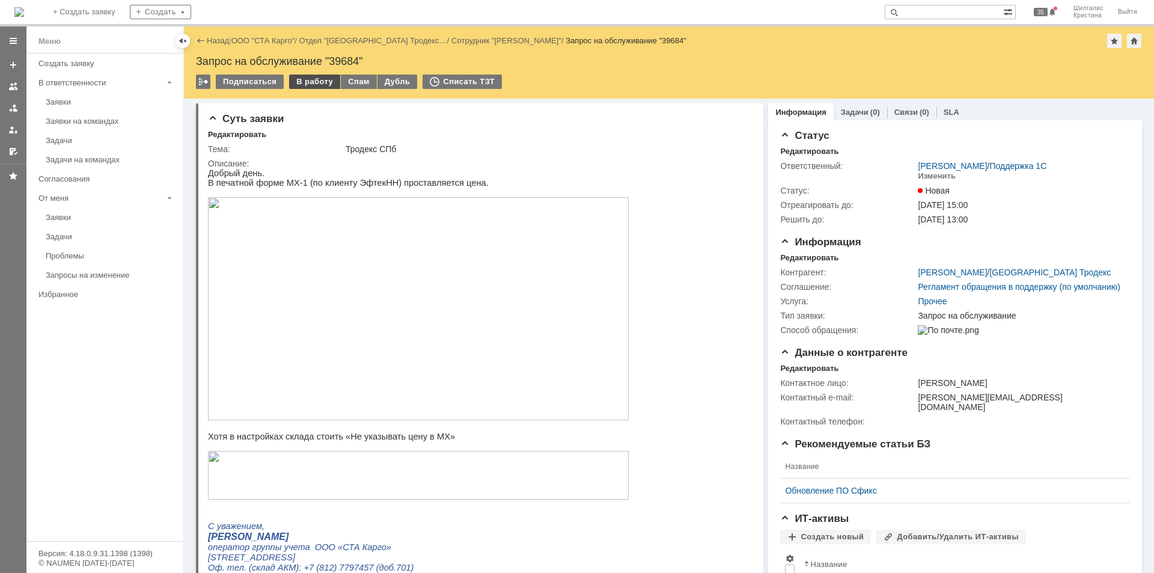
click at [309, 86] on div "В работу" at bounding box center [314, 82] width 51 height 14
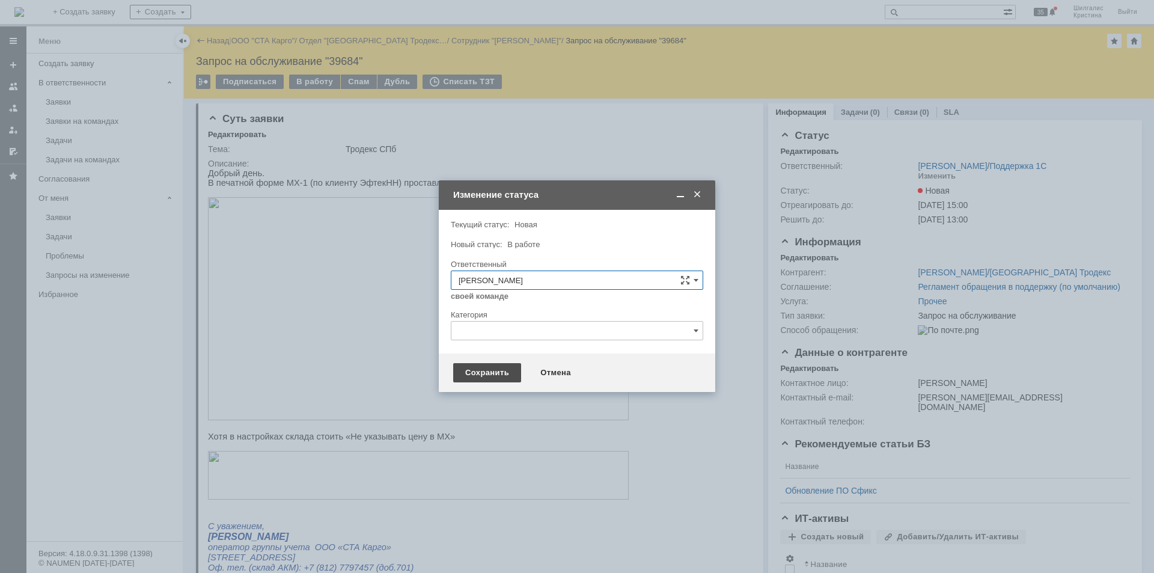
click at [485, 376] on div "Сохранить" at bounding box center [487, 372] width 68 height 19
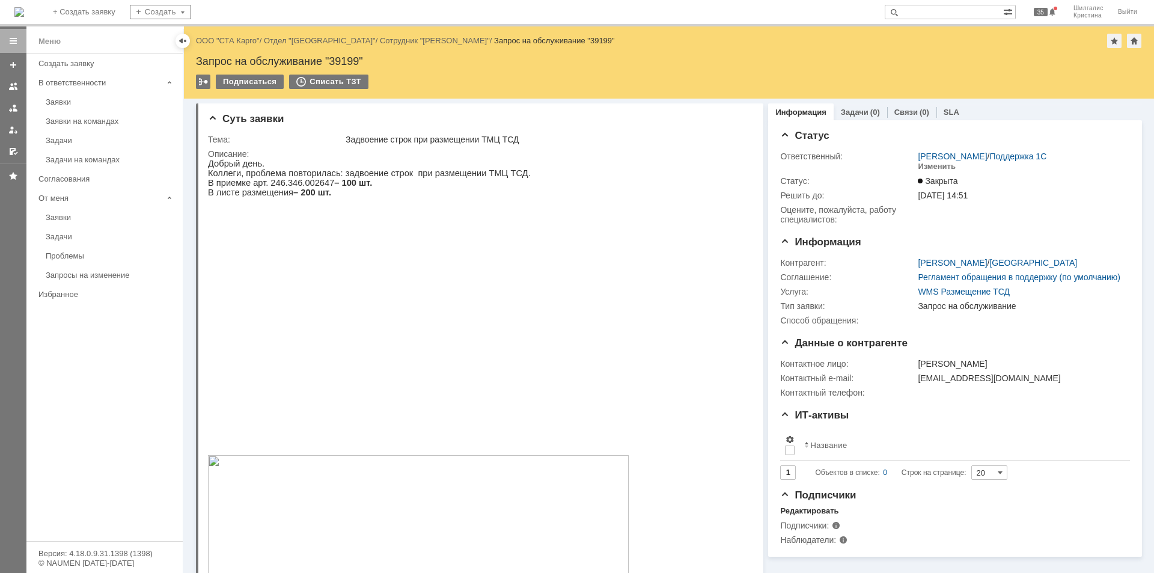
scroll to position [120, 0]
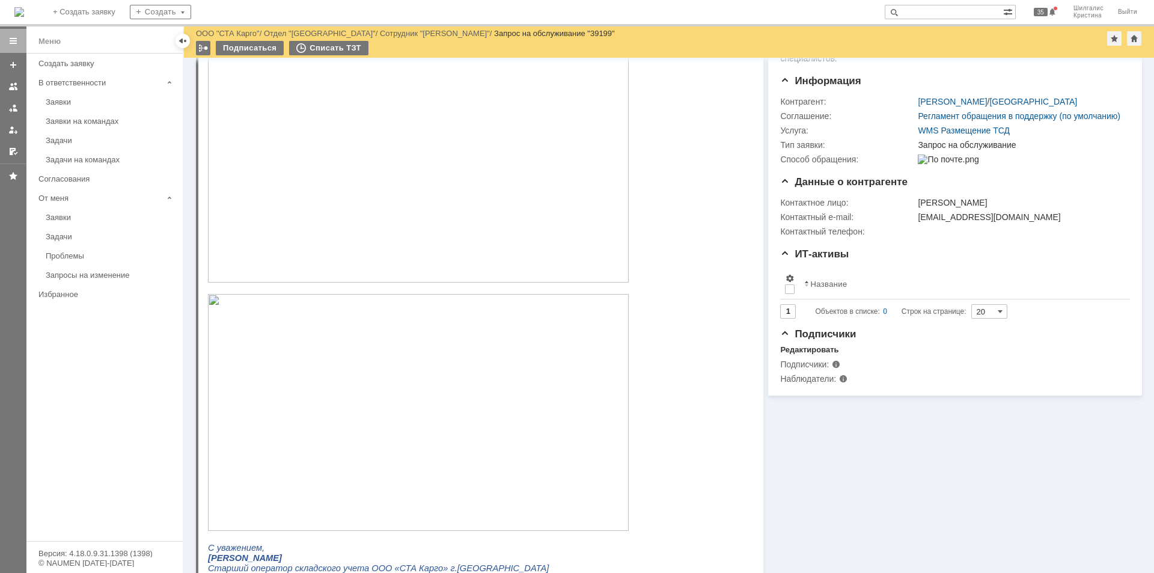
click at [316, 162] on img at bounding box center [418, 164] width 421 height 237
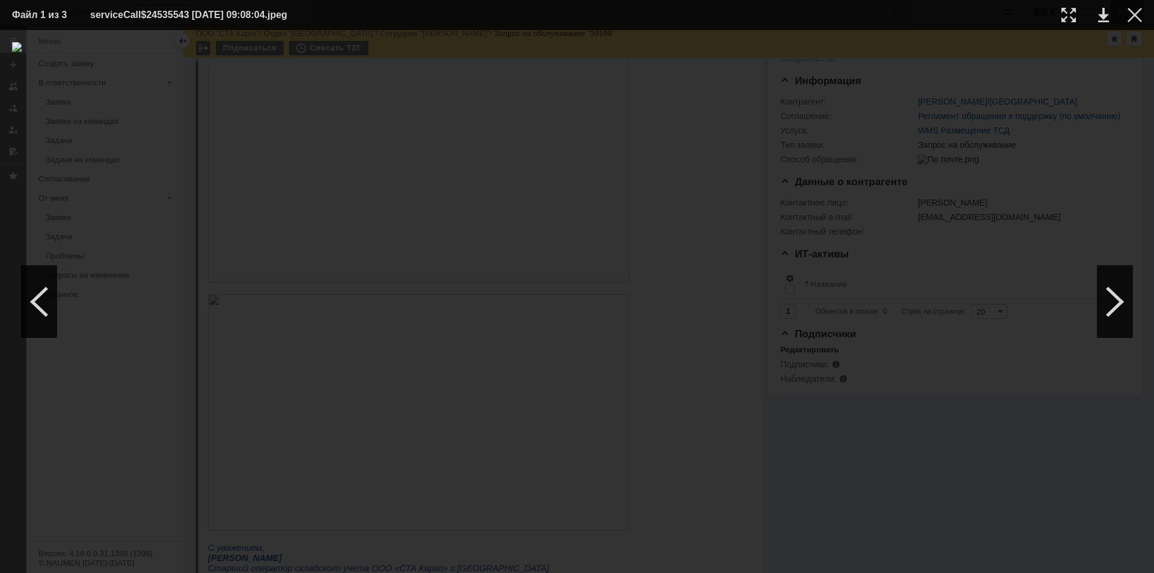
drag, startPoint x: 1136, startPoint y: 15, endPoint x: 1126, endPoint y: 16, distance: 9.7
click at [1135, 16] on div at bounding box center [1134, 15] width 14 height 14
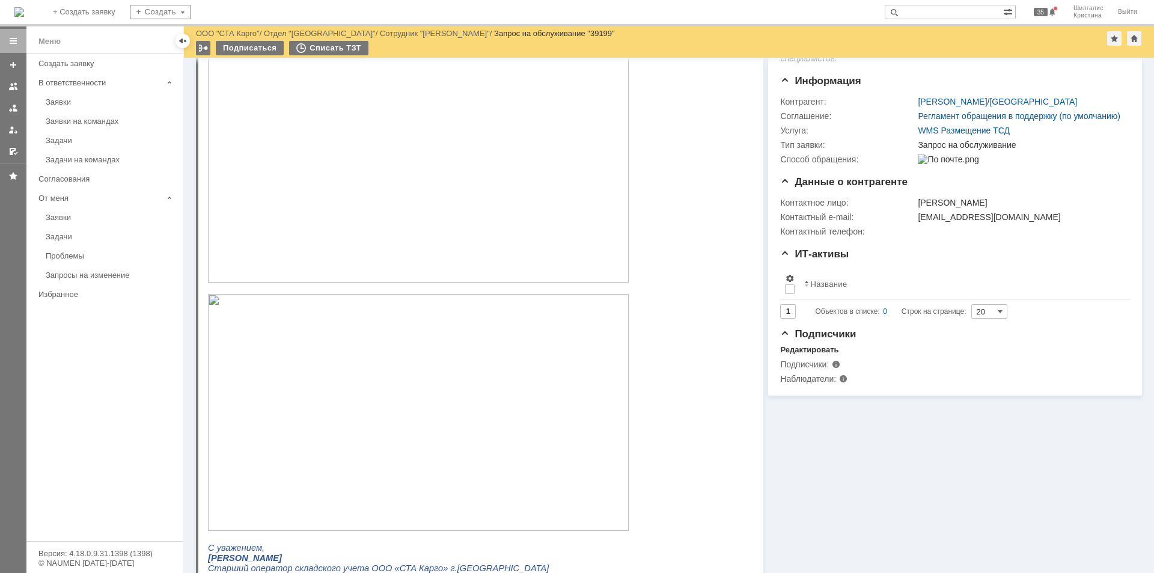
scroll to position [300, 0]
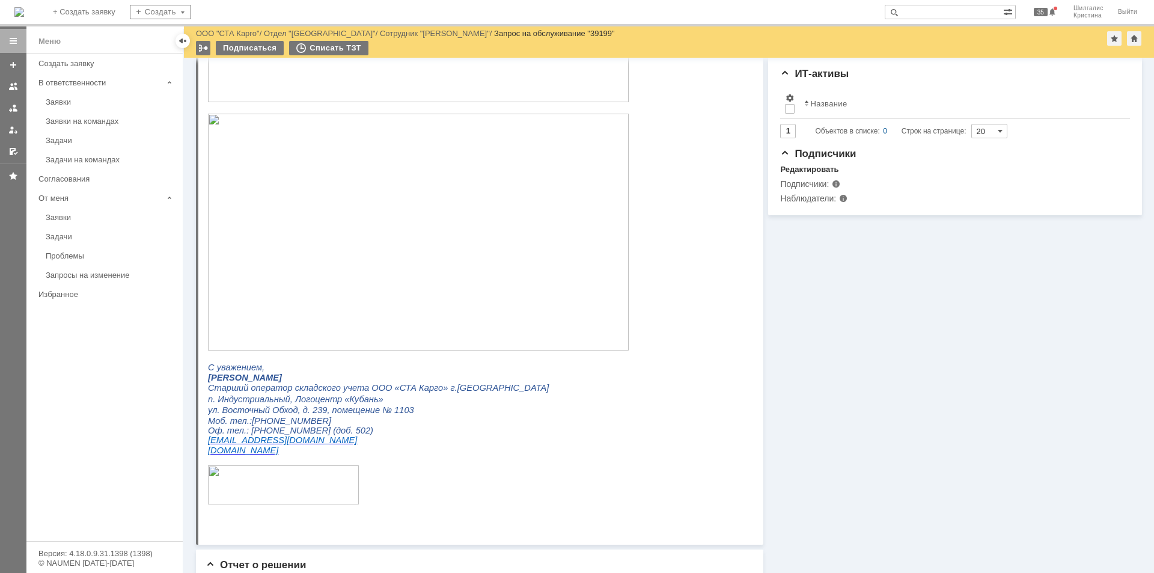
click at [326, 232] on img at bounding box center [418, 232] width 421 height 237
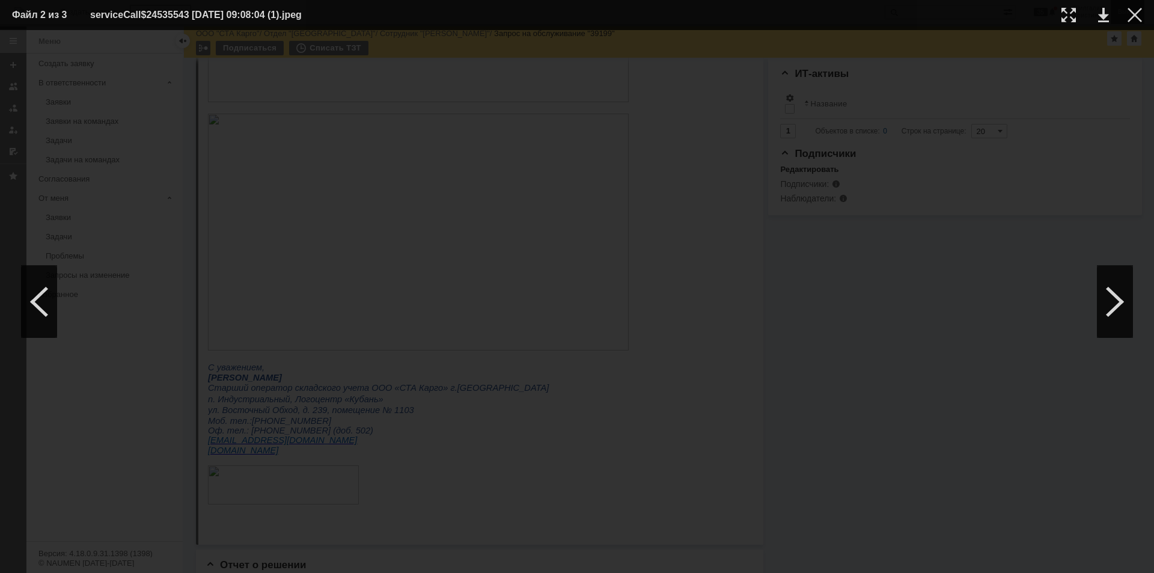
click at [1135, 14] on div at bounding box center [1134, 15] width 14 height 14
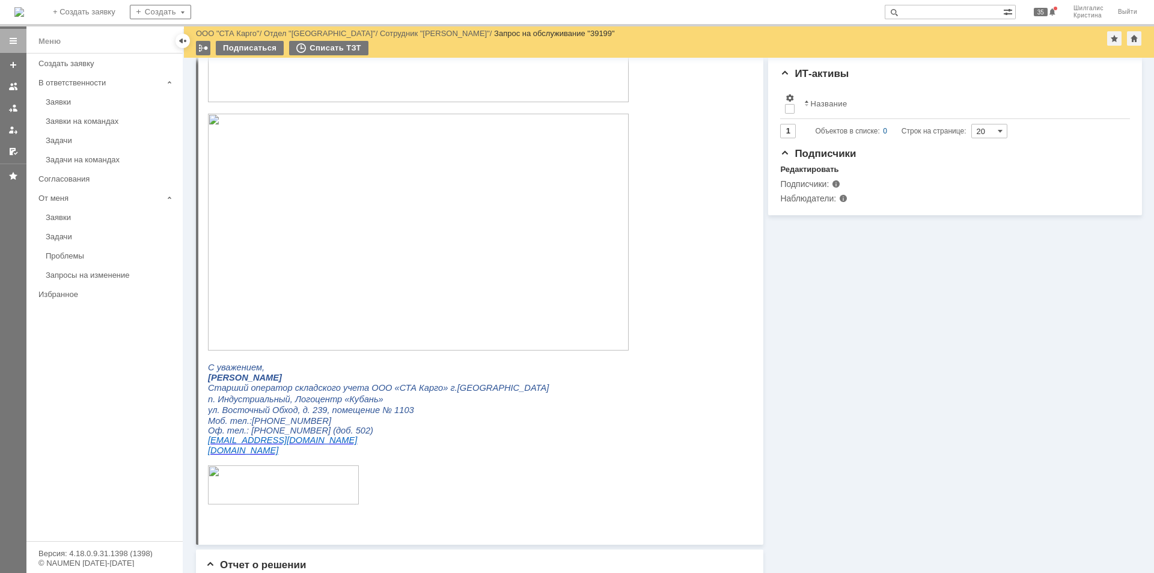
click at [319, 219] on img at bounding box center [418, 232] width 421 height 237
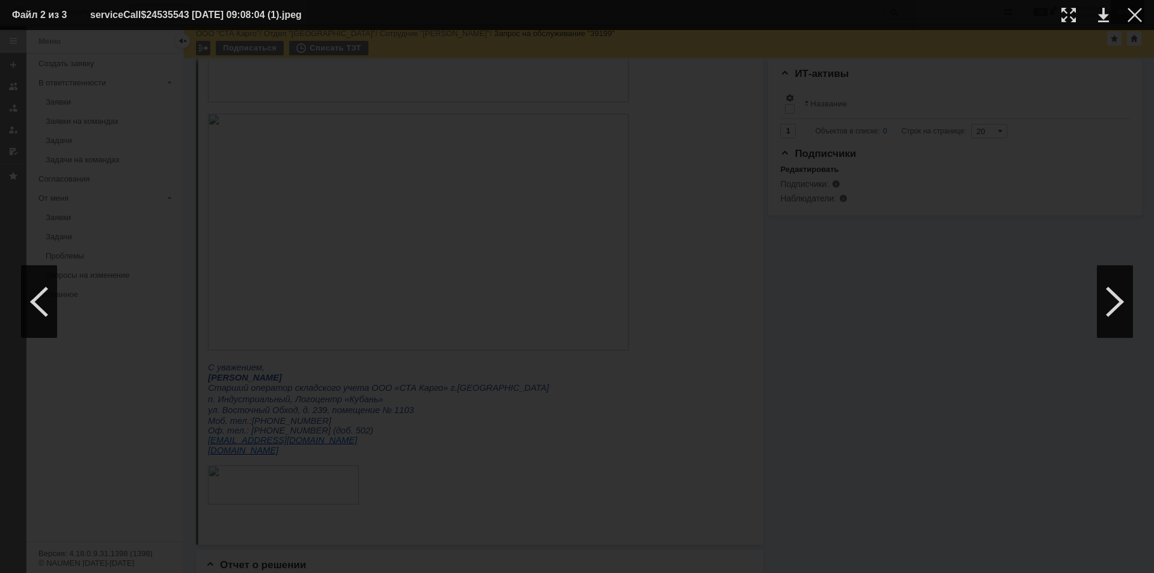
click at [1138, 13] on div at bounding box center [1134, 15] width 14 height 14
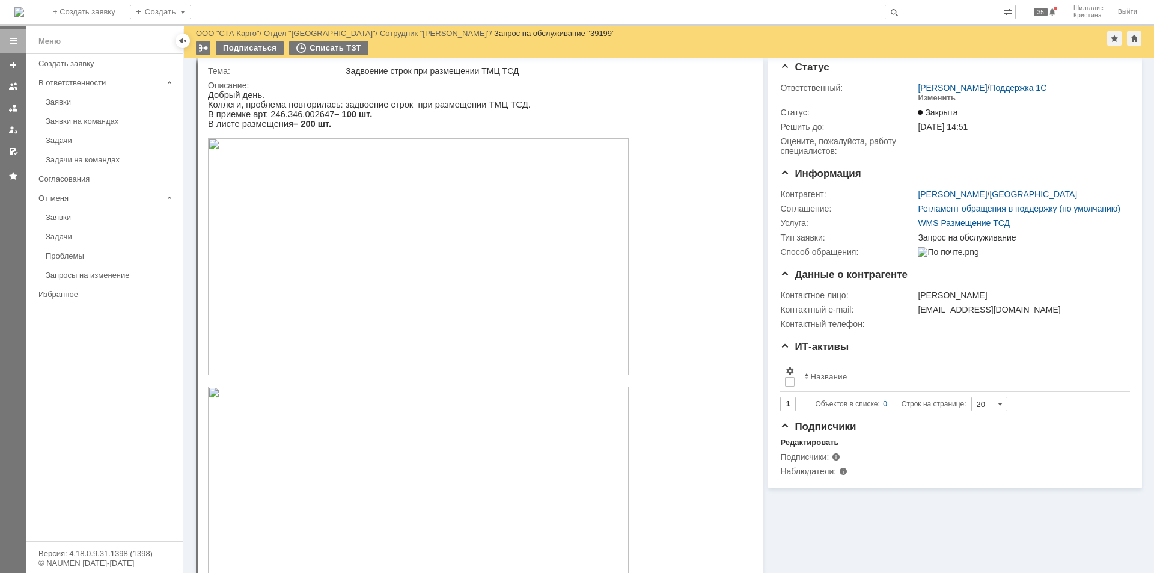
scroll to position [0, 0]
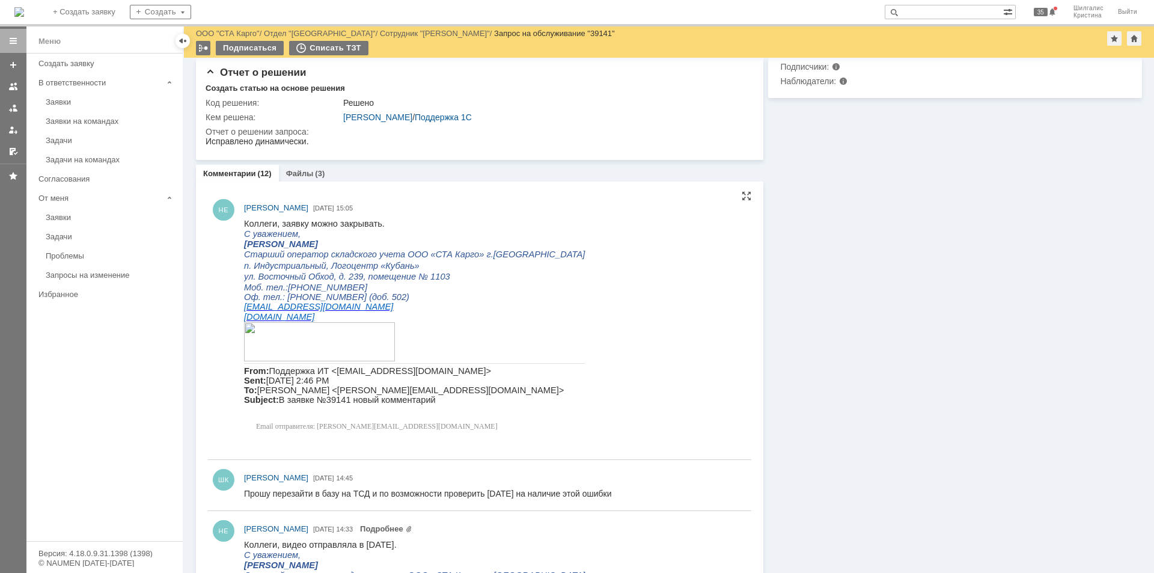
scroll to position [421, 0]
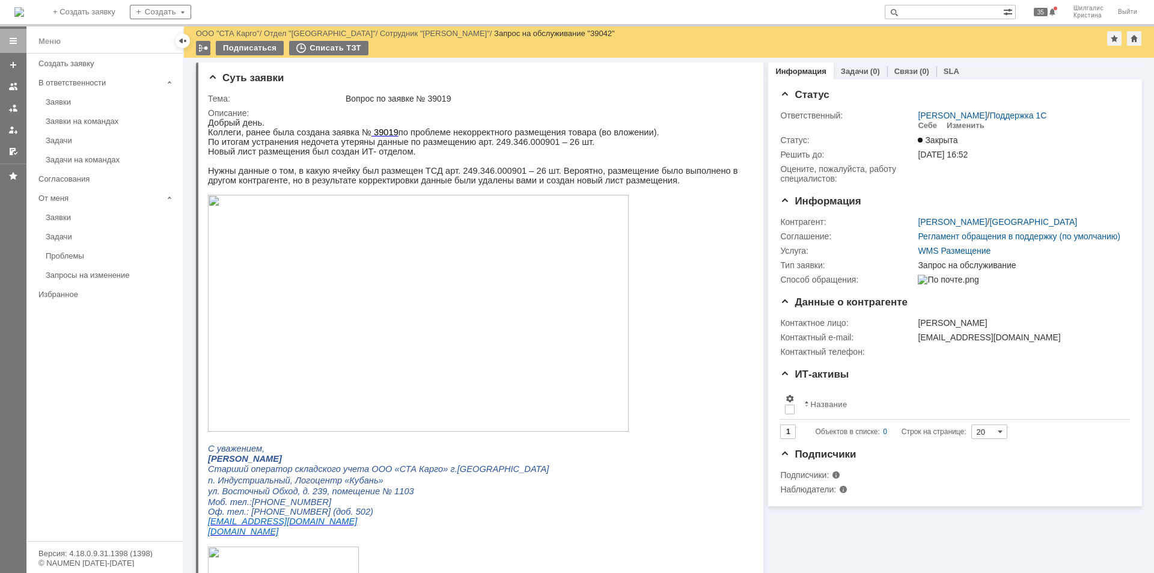
scroll to position [60, 0]
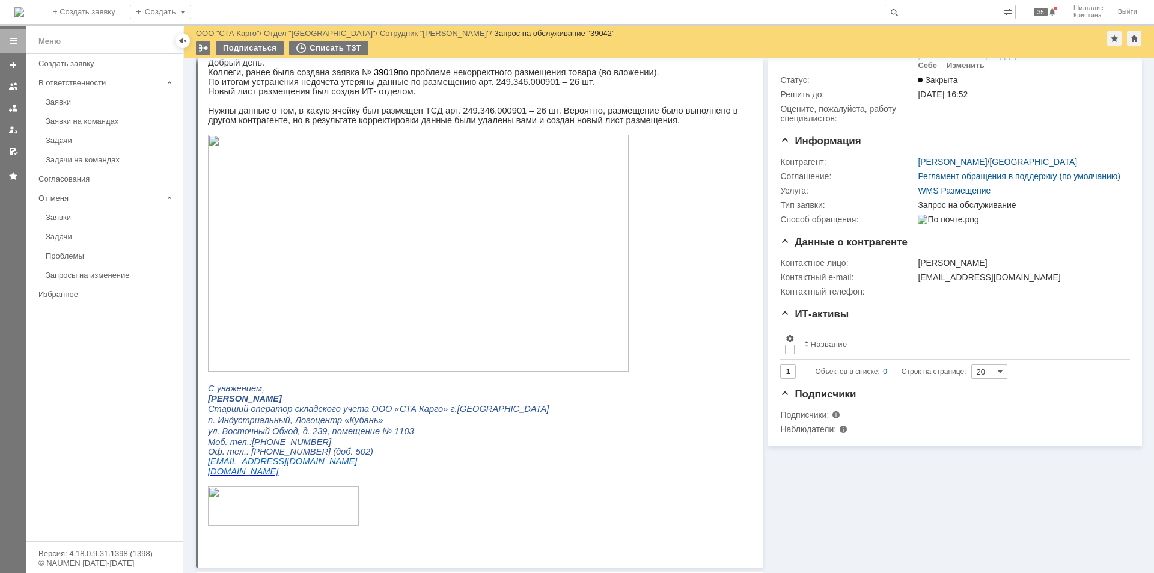
click at [311, 185] on img at bounding box center [418, 253] width 421 height 237
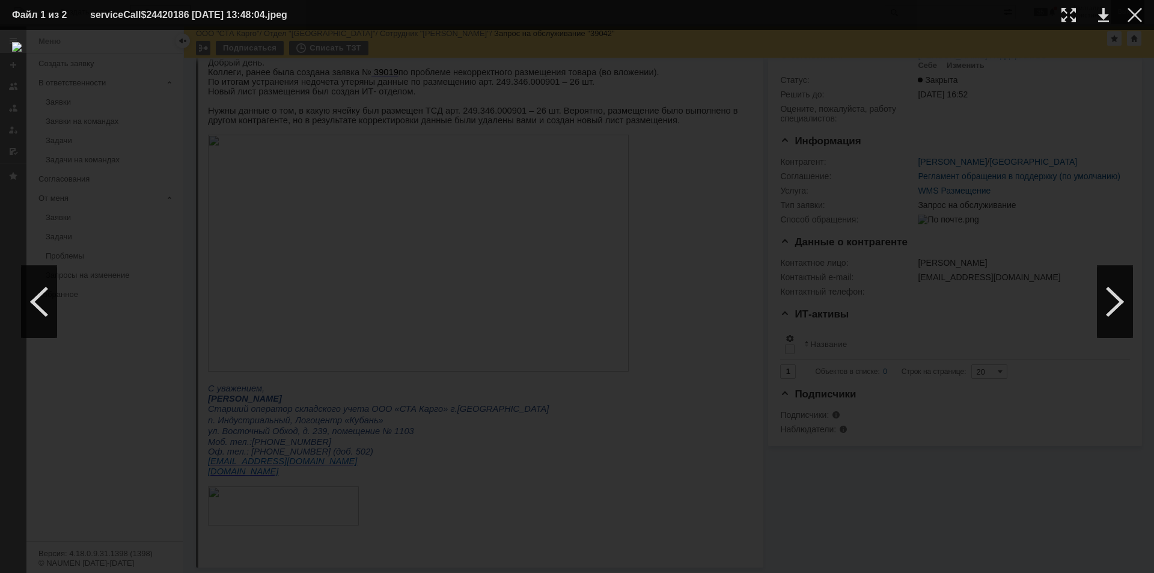
click at [1135, 20] on div at bounding box center [1134, 15] width 14 height 14
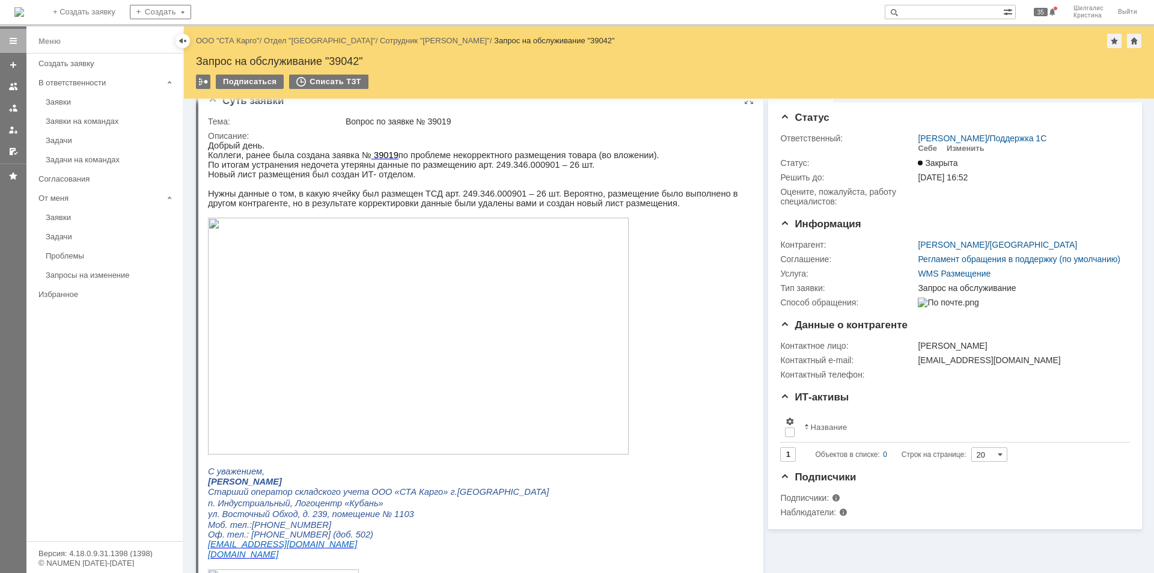
scroll to position [0, 0]
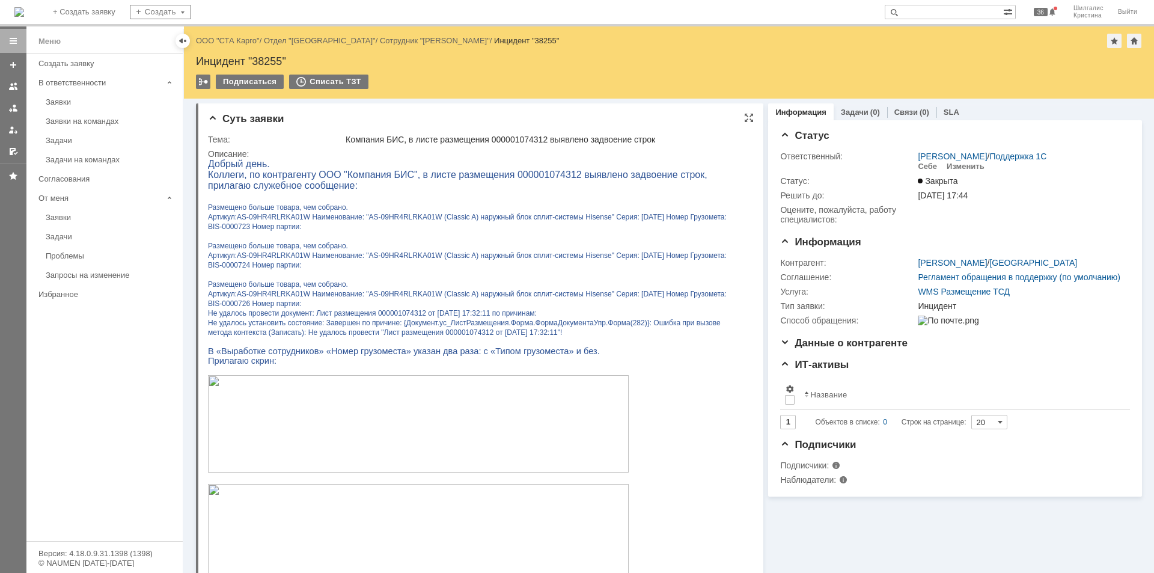
scroll to position [60, 0]
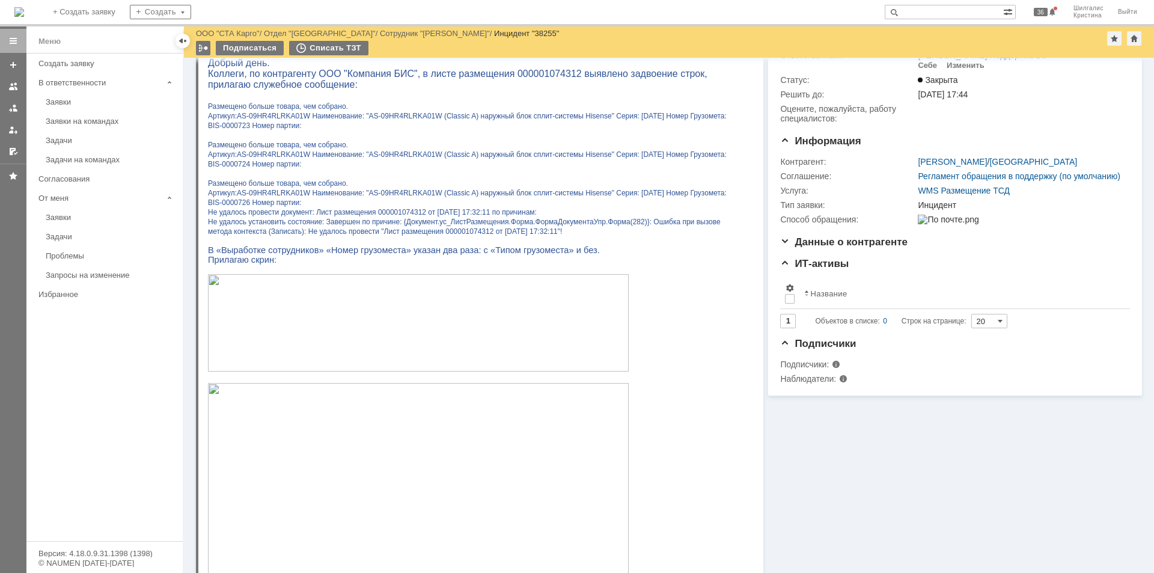
click at [511, 71] on span "Коллеги, по контрагенту ООО "Компания БИС", в листе размещения 000001074312 выя…" at bounding box center [457, 79] width 499 height 21
click at [512, 71] on span "Коллеги, по контрагенту ООО "Компания БИС", в листе размещения 000001074312 выя…" at bounding box center [457, 79] width 499 height 21
copy span "000001074312"
click at [474, 371] on img at bounding box center [418, 322] width 421 height 97
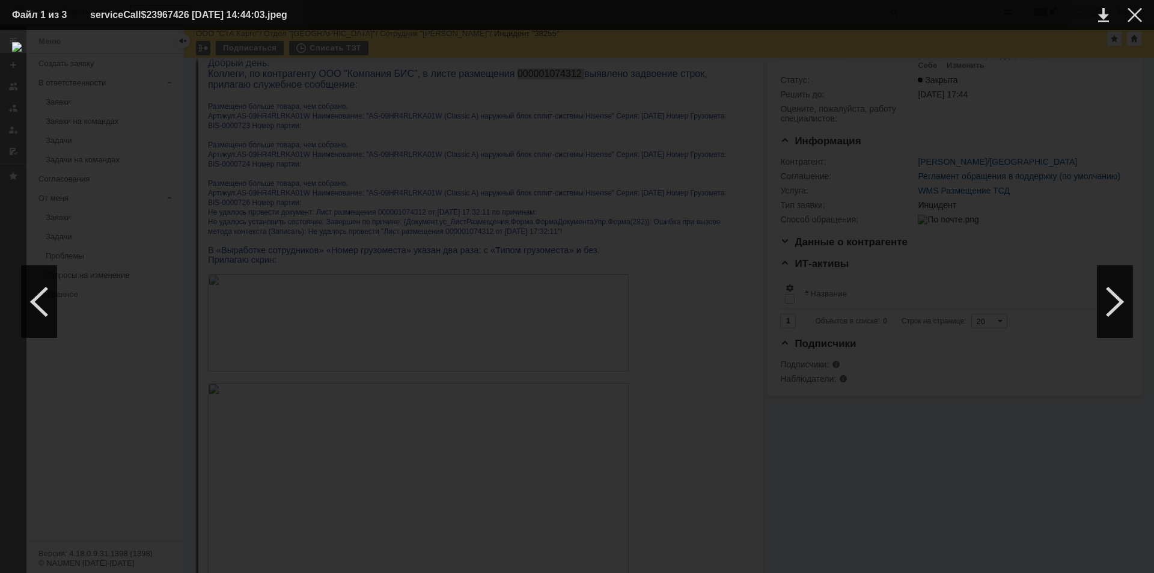
drag, startPoint x: 1138, startPoint y: 19, endPoint x: 1098, endPoint y: 41, distance: 46.3
click at [1138, 21] on div at bounding box center [1134, 15] width 14 height 14
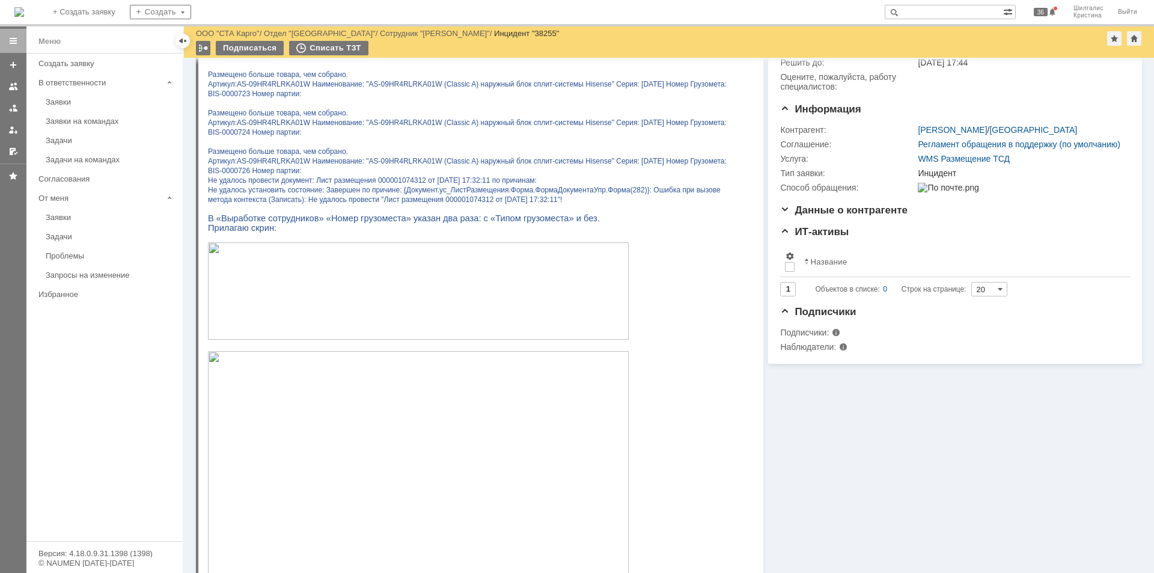
scroll to position [212, 0]
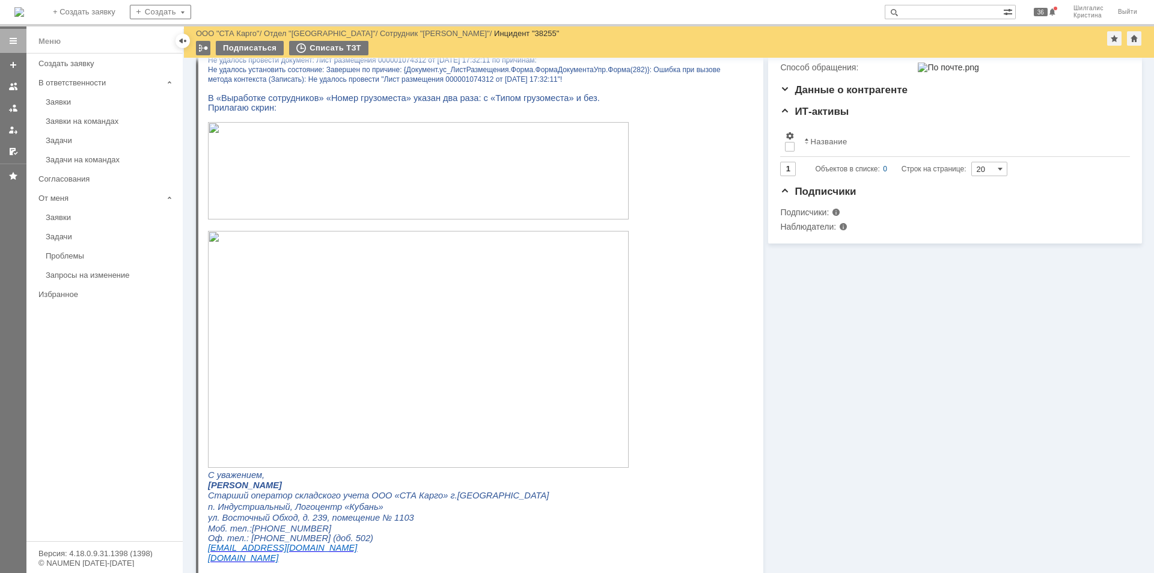
click at [364, 310] on img at bounding box center [418, 349] width 421 height 237
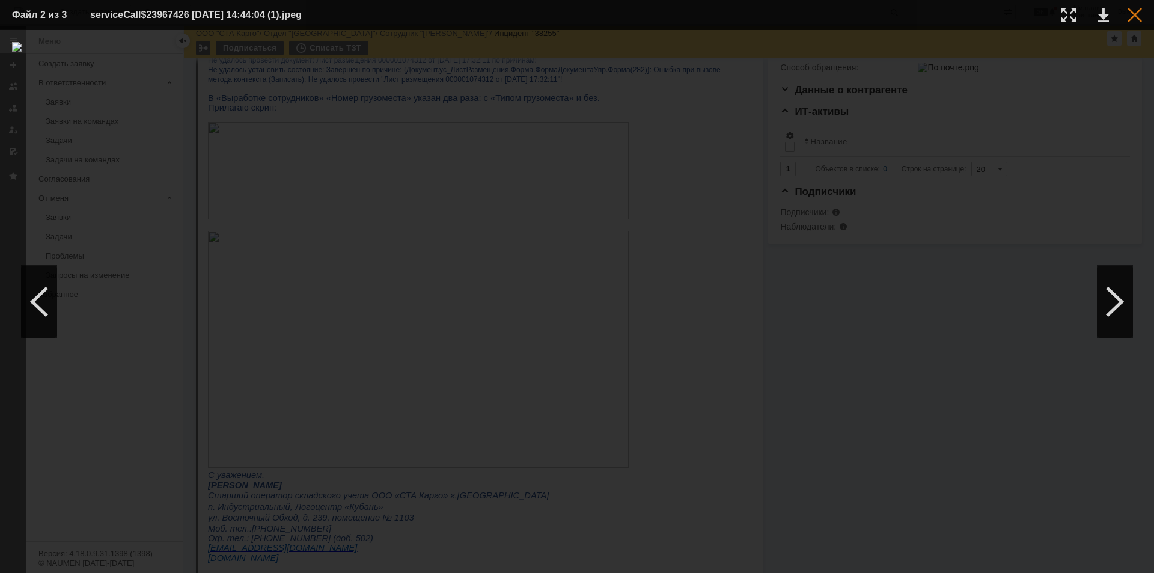
click at [1133, 13] on div at bounding box center [1134, 15] width 14 height 14
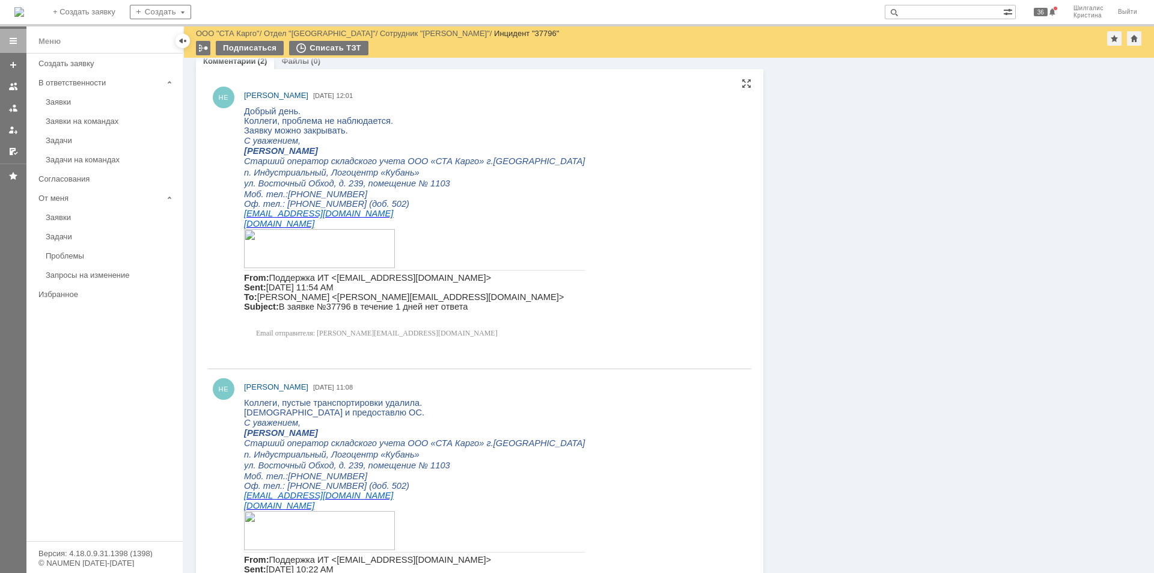
scroll to position [632, 0]
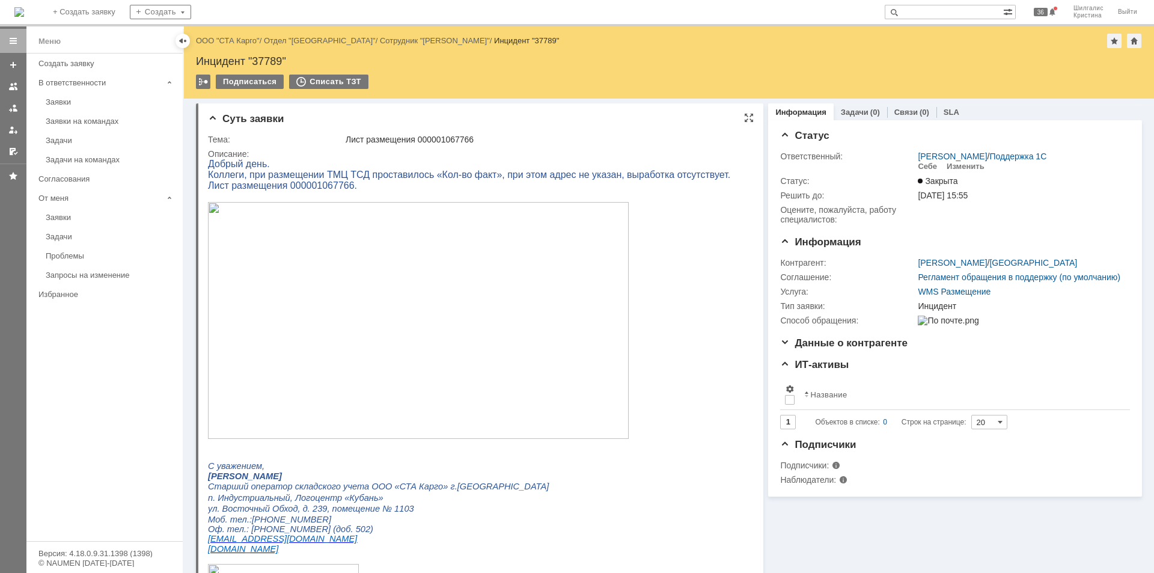
click at [350, 277] on img at bounding box center [418, 320] width 421 height 237
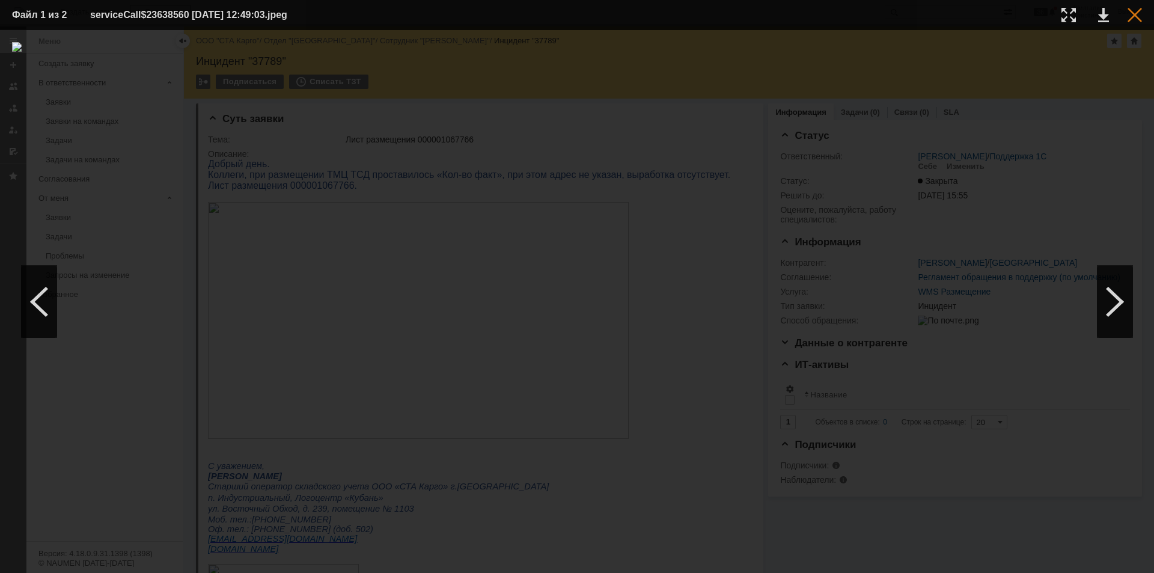
click at [1135, 14] on div at bounding box center [1134, 15] width 14 height 14
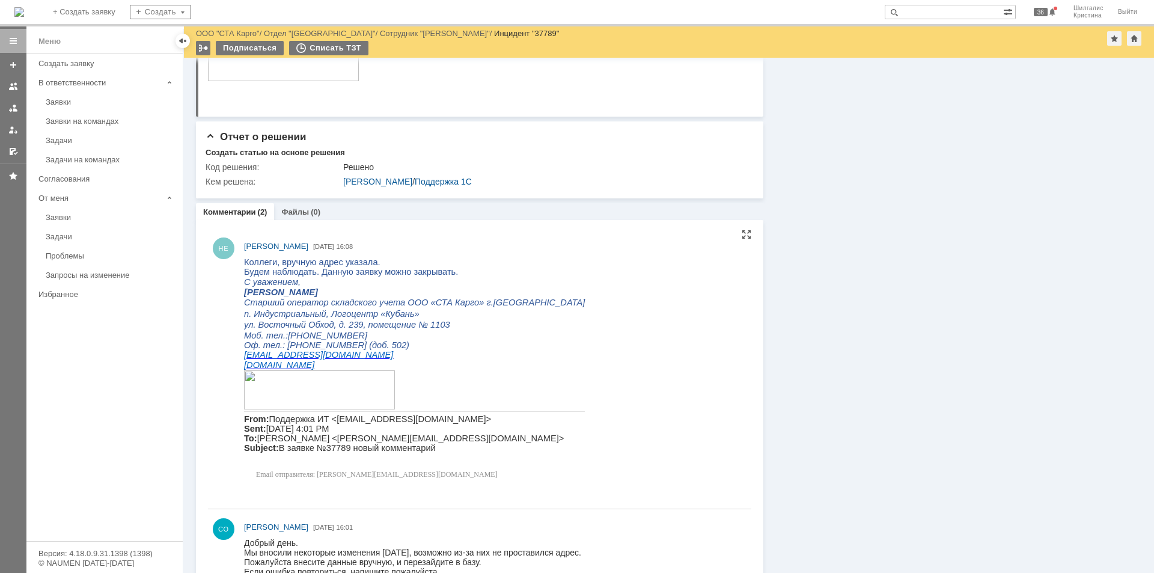
scroll to position [511, 0]
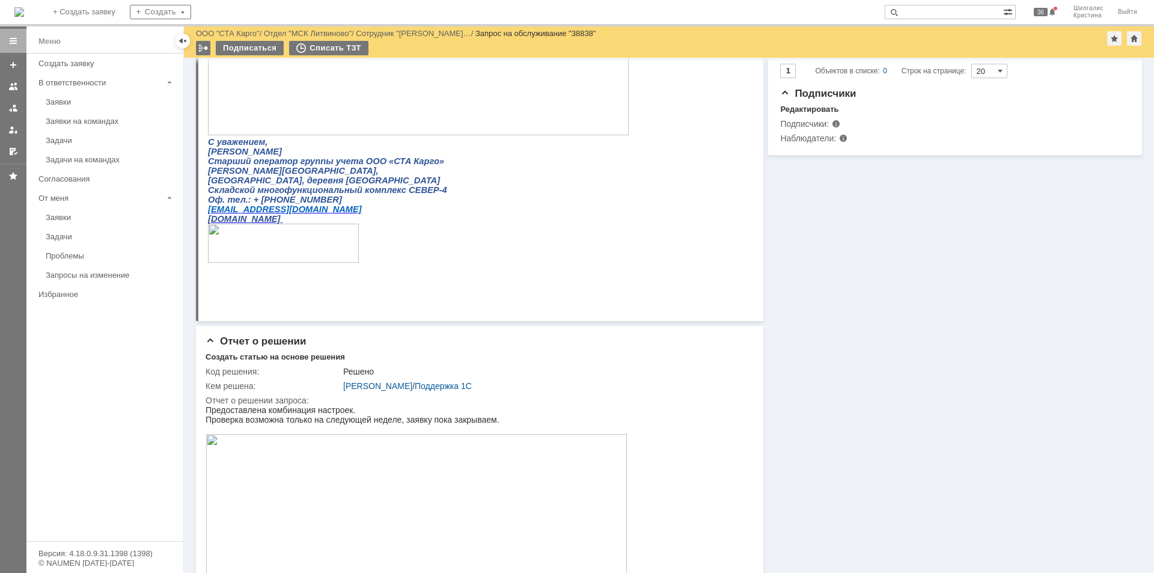
scroll to position [528, 0]
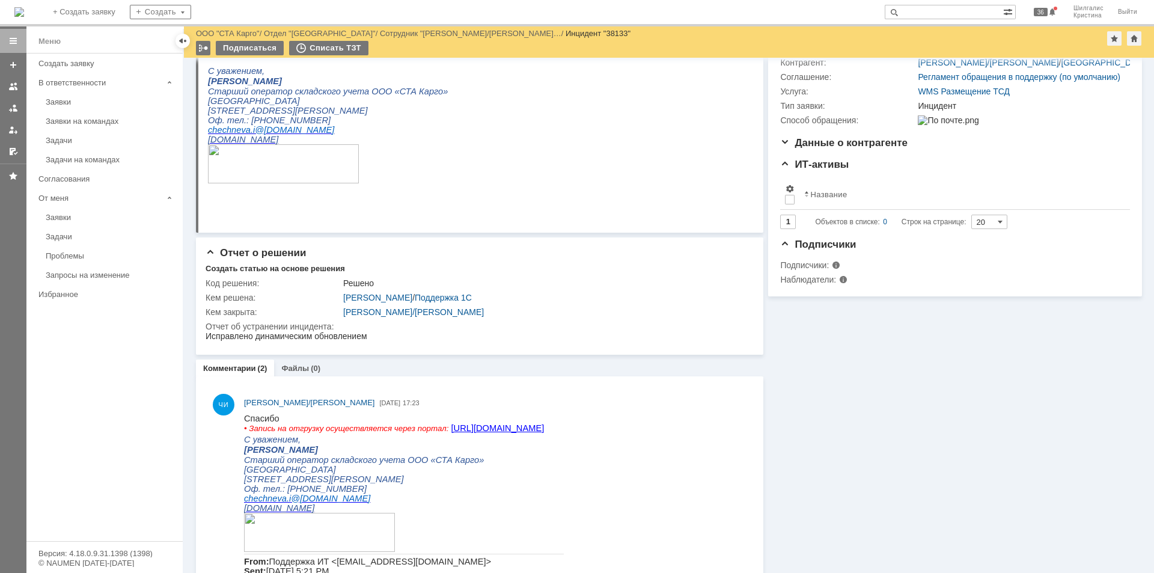
scroll to position [180, 0]
